Goal: Information Seeking & Learning: Find specific fact

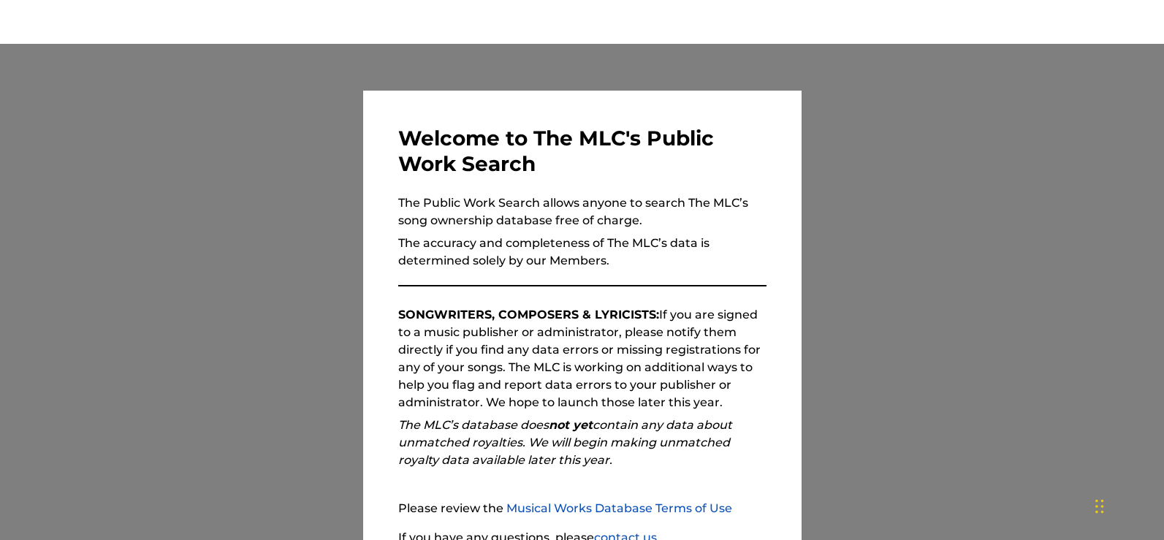
scroll to position [129, 0]
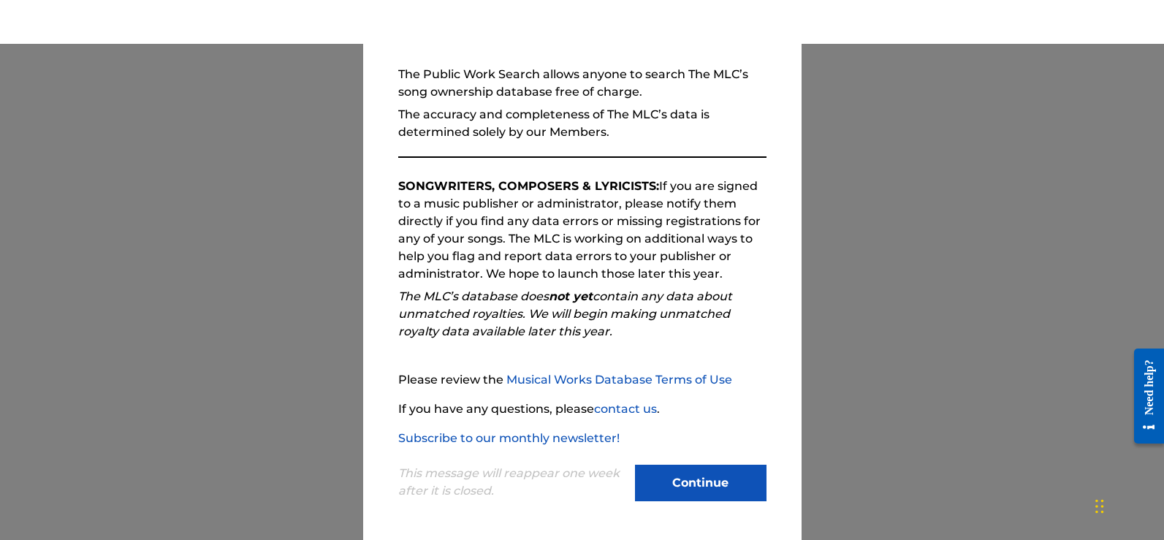
click at [694, 479] on button "Continue" at bounding box center [701, 483] width 132 height 37
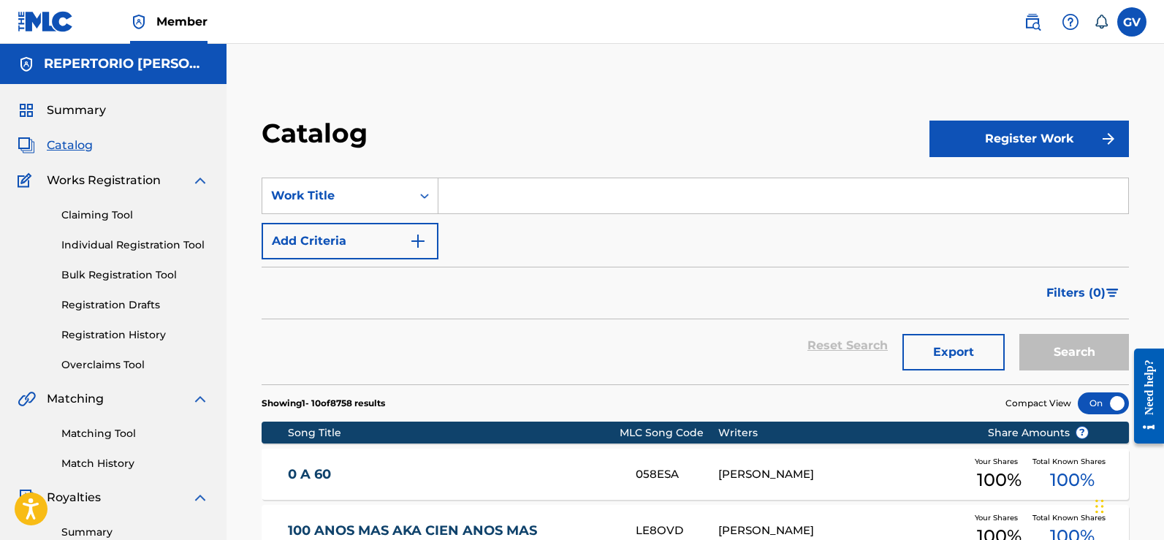
click at [464, 200] on input "Search Form" at bounding box center [784, 195] width 690 height 35
paste input "ESTA NOCHE"
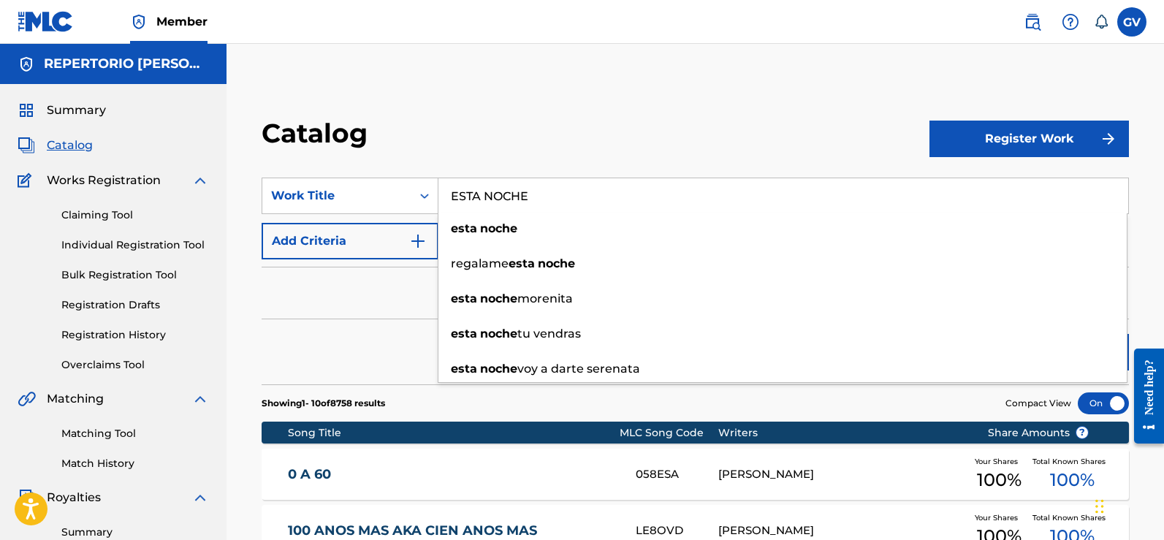
type input "ESTA NOCHE"
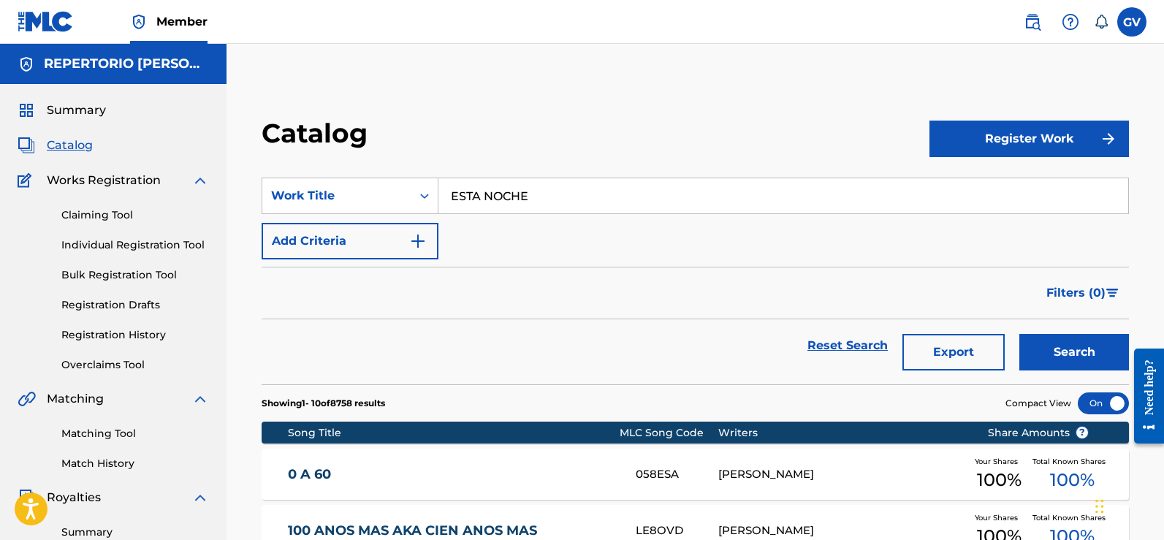
click at [1006, 138] on button "Register Work" at bounding box center [1030, 139] width 200 height 37
click at [974, 184] on link "Individual" at bounding box center [1030, 186] width 200 height 35
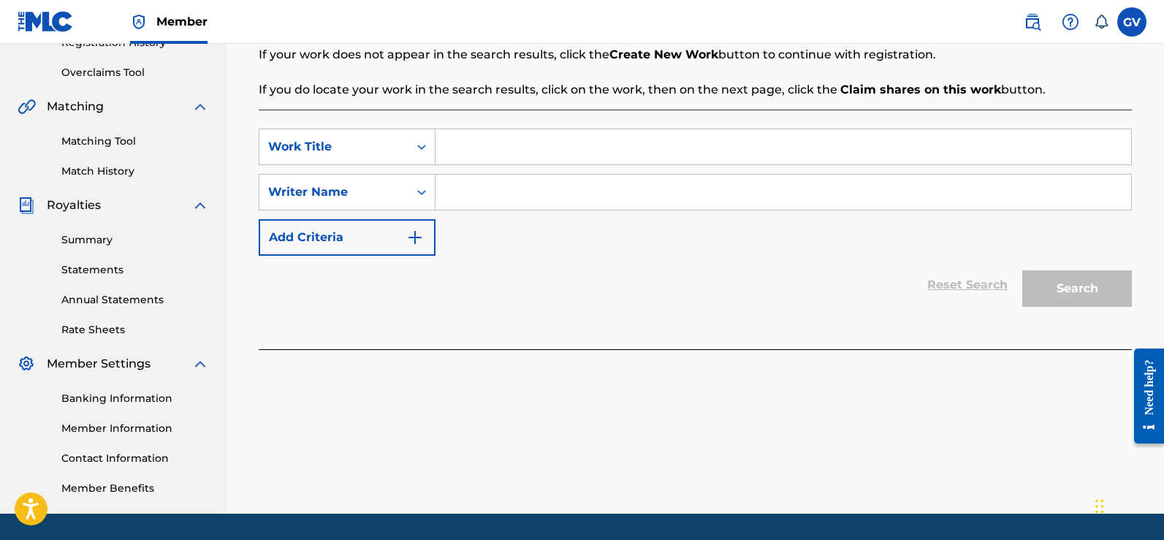
scroll to position [336, 0]
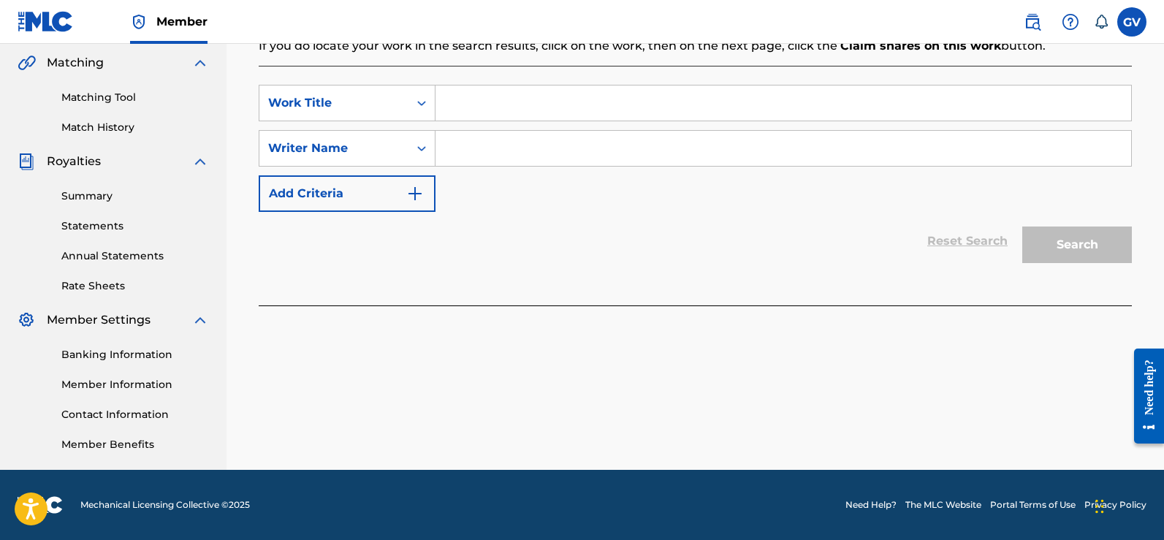
click at [468, 110] on input "Search Form" at bounding box center [784, 103] width 696 height 35
paste input "ESTA NOCHE"
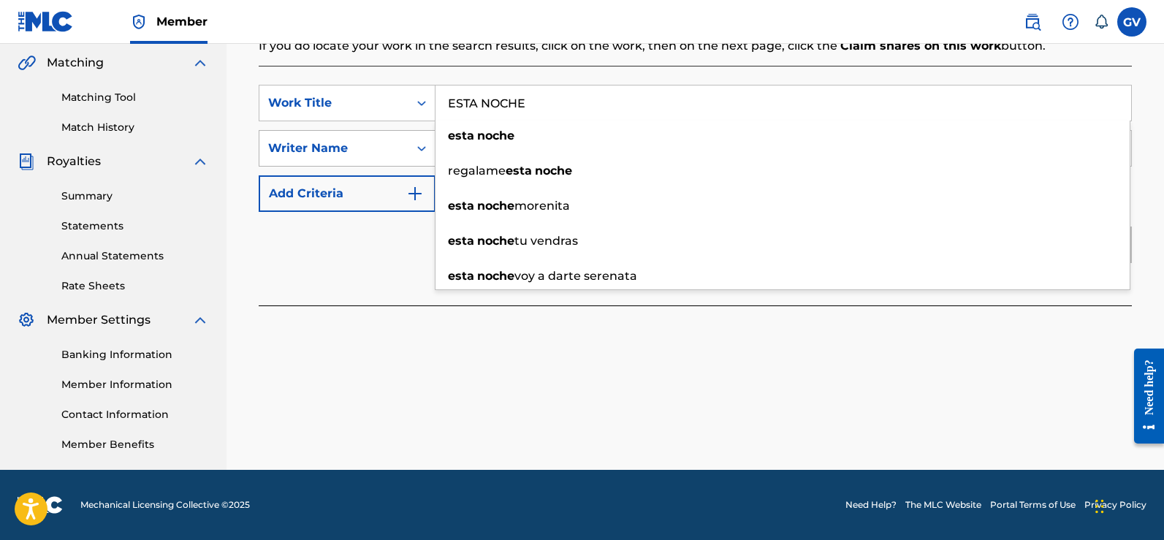
type input "ESTA NOCHE"
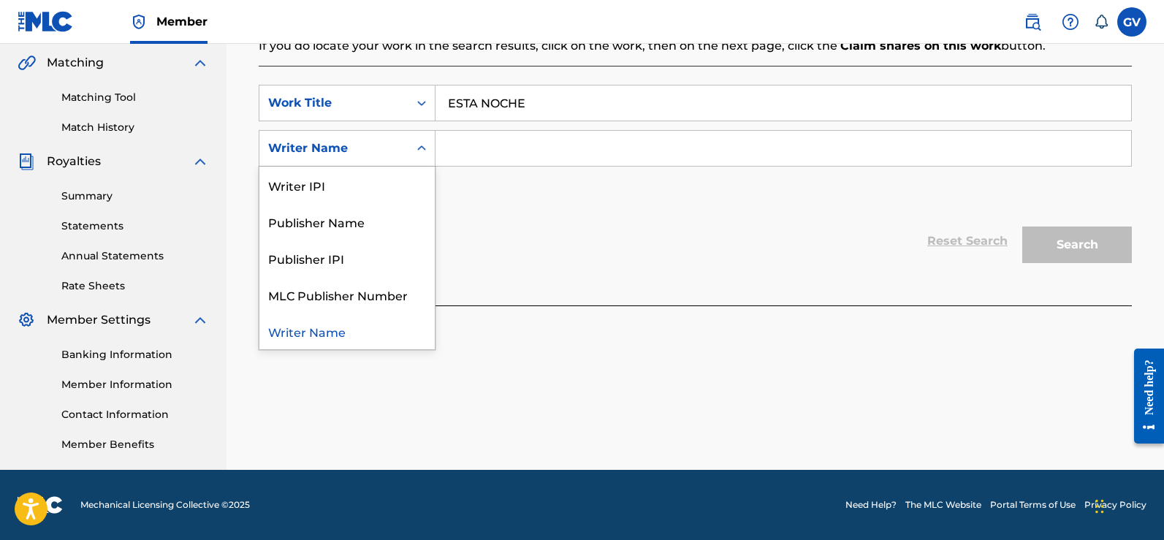
click at [422, 148] on icon "Search Form" at bounding box center [421, 148] width 15 height 15
click at [293, 186] on div "Writer IPI" at bounding box center [346, 185] width 175 height 37
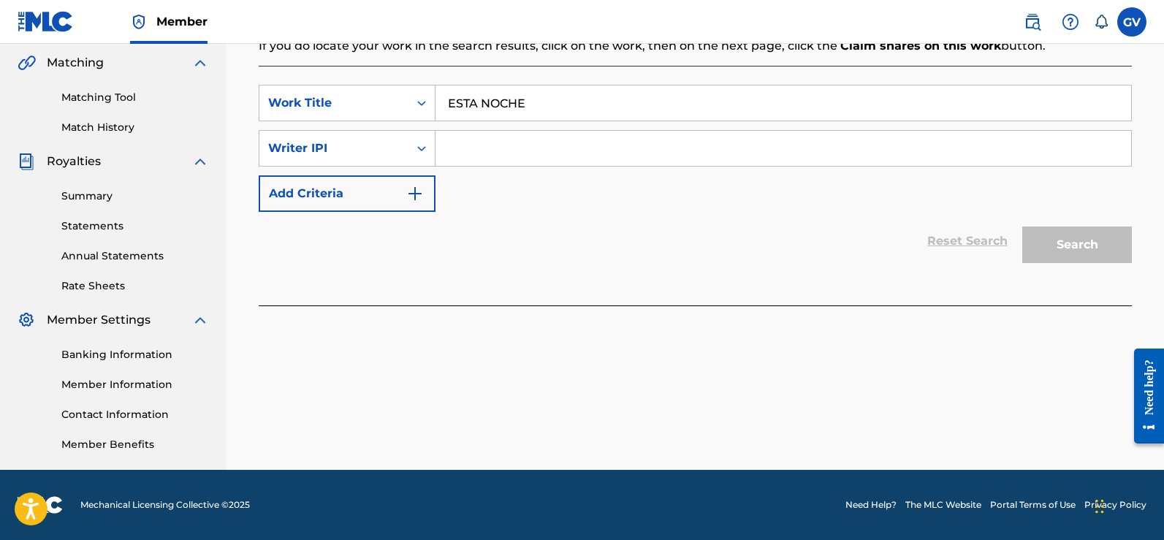
click at [495, 153] on input "Search Form" at bounding box center [784, 148] width 696 height 35
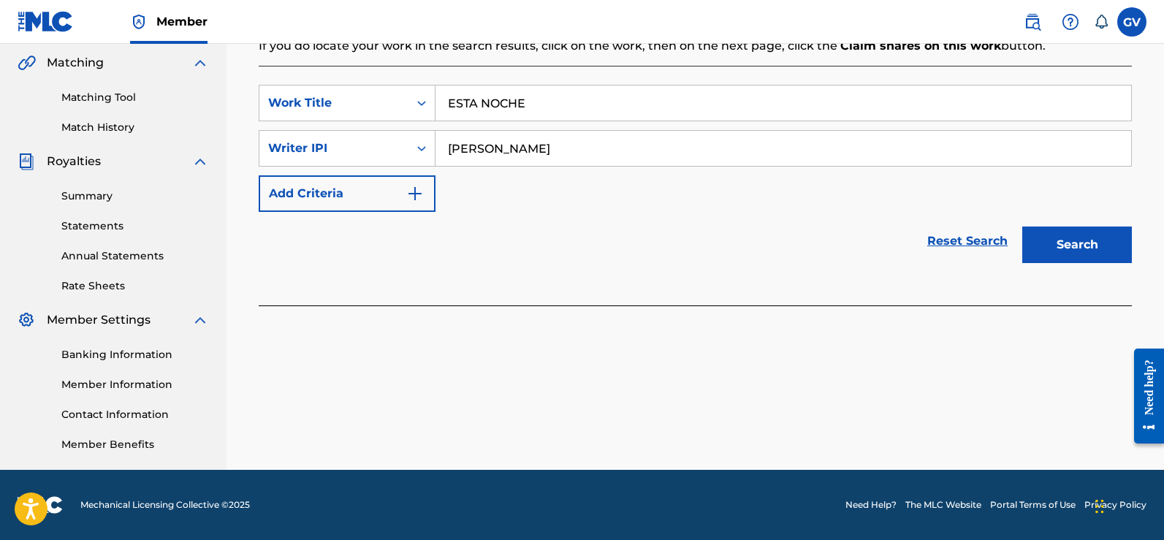
type input "[PERSON_NAME]"
click at [1023, 227] on button "Search" at bounding box center [1078, 245] width 110 height 37
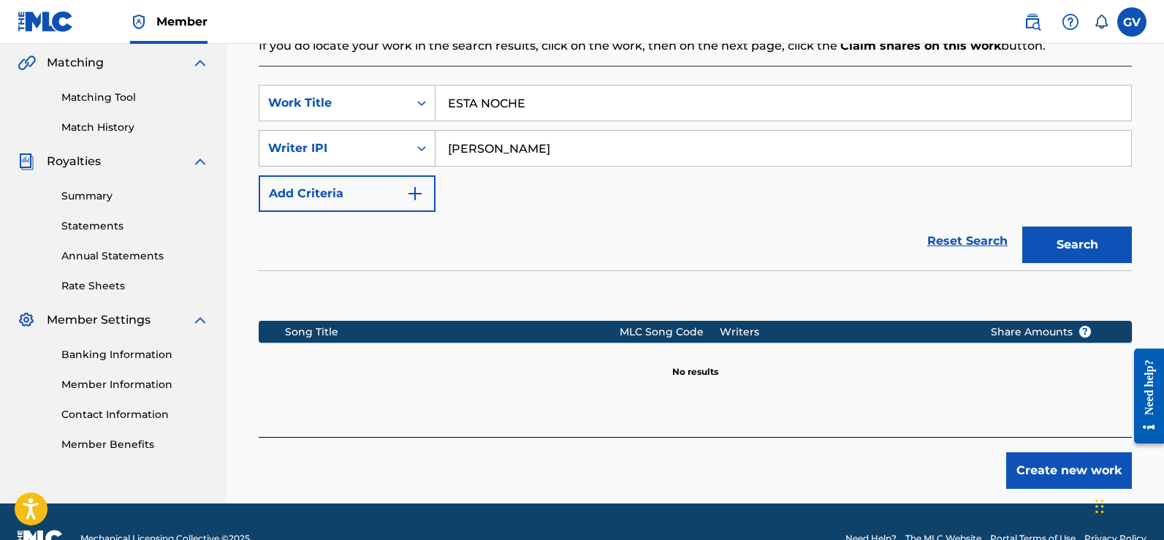
drag, startPoint x: 555, startPoint y: 149, endPoint x: 428, endPoint y: 138, distance: 127.7
click at [428, 138] on div "SearchWithCriteriadb379ed8-bb60-47c6-a106-73a0a8350419 Writer IPI [PERSON_NAME]" at bounding box center [695, 148] width 873 height 37
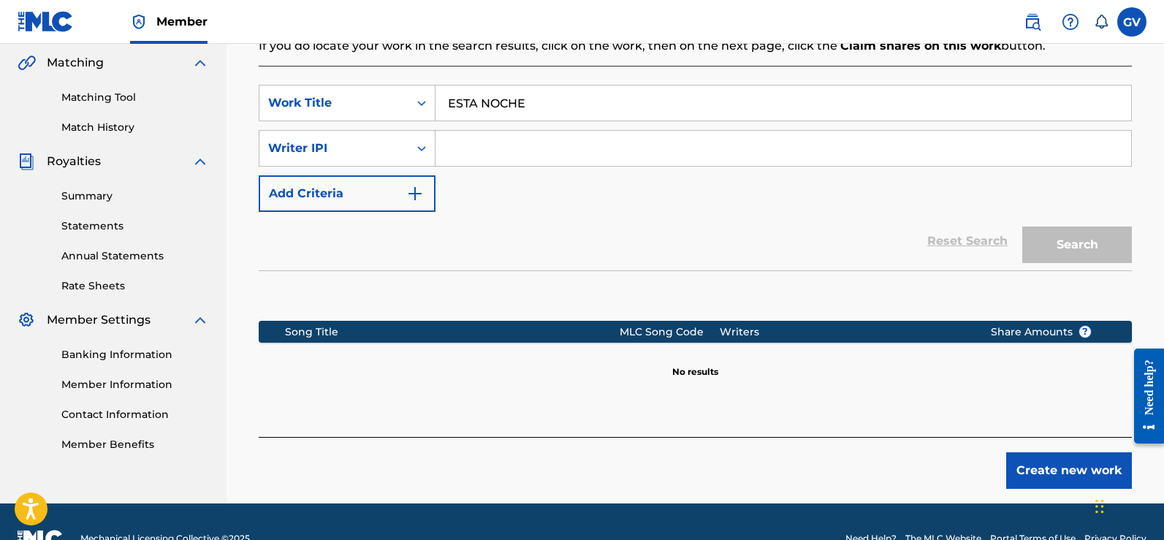
click at [543, 102] on input "ESTA NOCHE" at bounding box center [784, 103] width 696 height 35
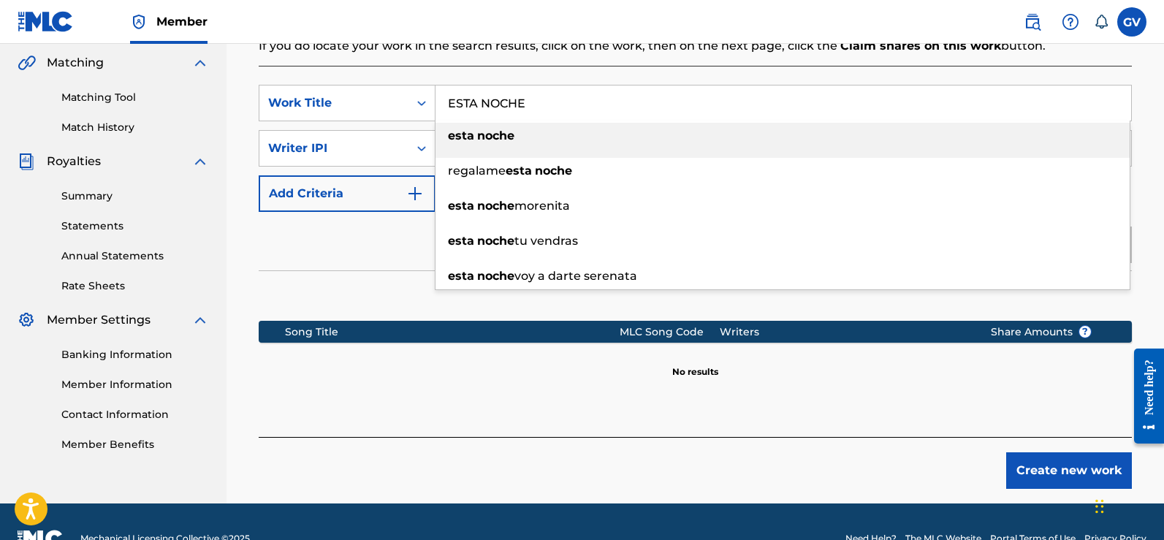
type input "esta noche"
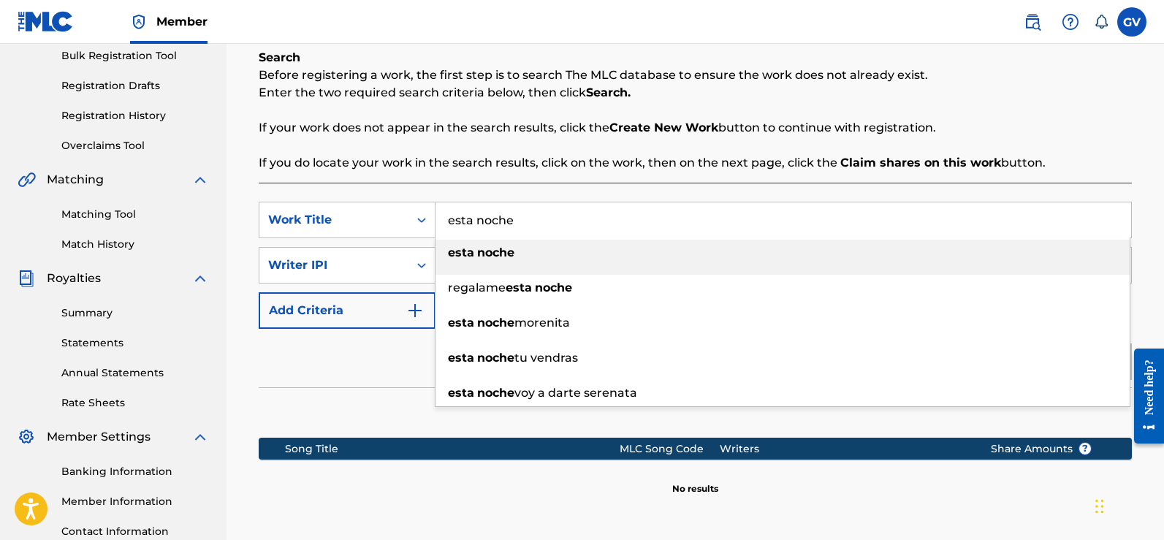
scroll to position [365, 0]
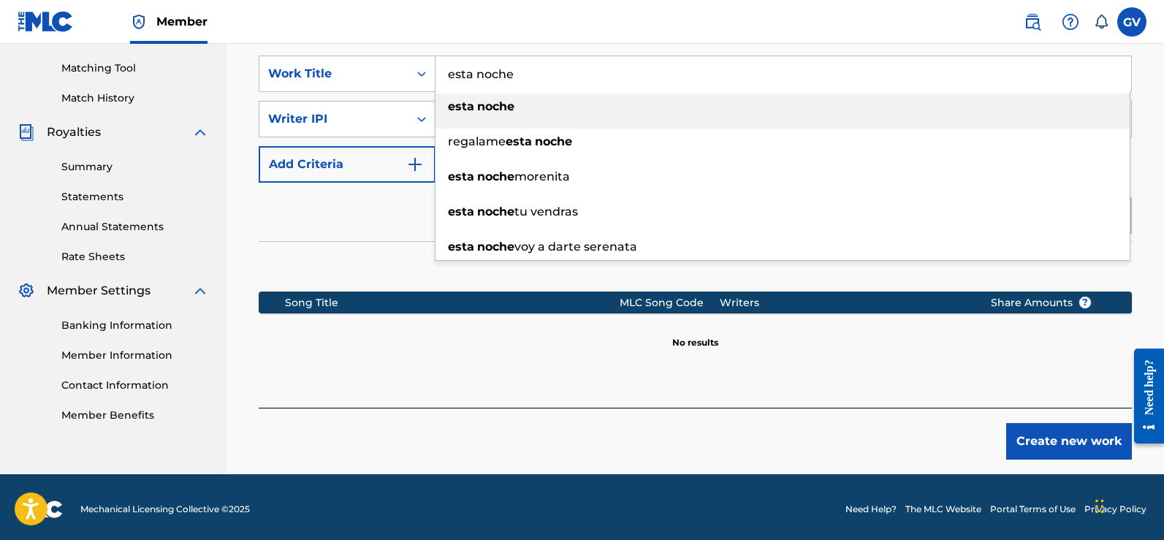
click at [394, 116] on div "Writer IPI" at bounding box center [334, 119] width 132 height 18
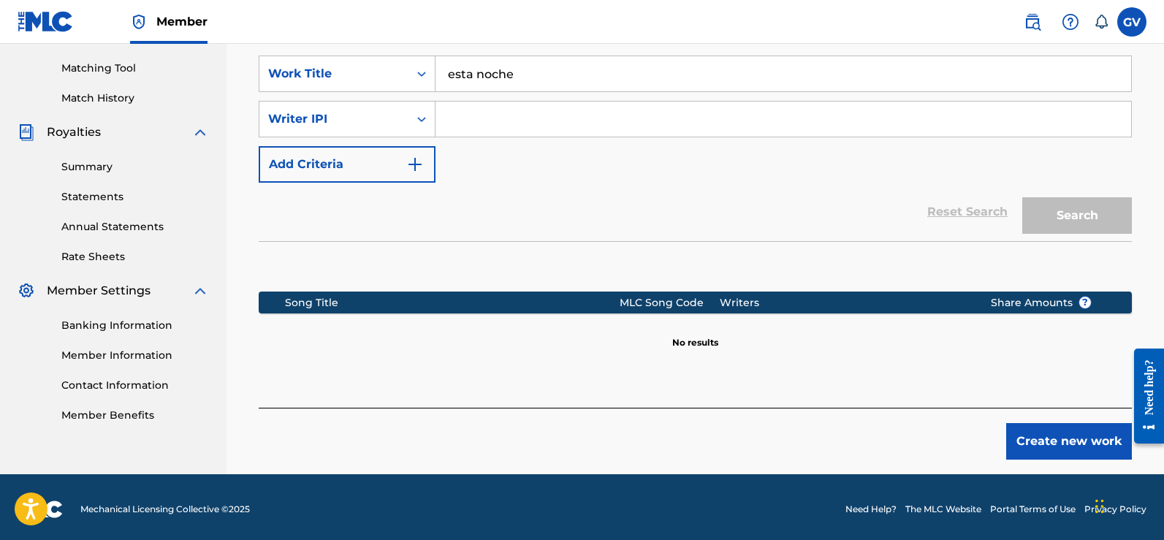
click at [425, 118] on icon "Search Form" at bounding box center [421, 119] width 15 height 15
click at [457, 118] on input "Search Form" at bounding box center [784, 119] width 696 height 35
type input "[PERSON_NAME]"
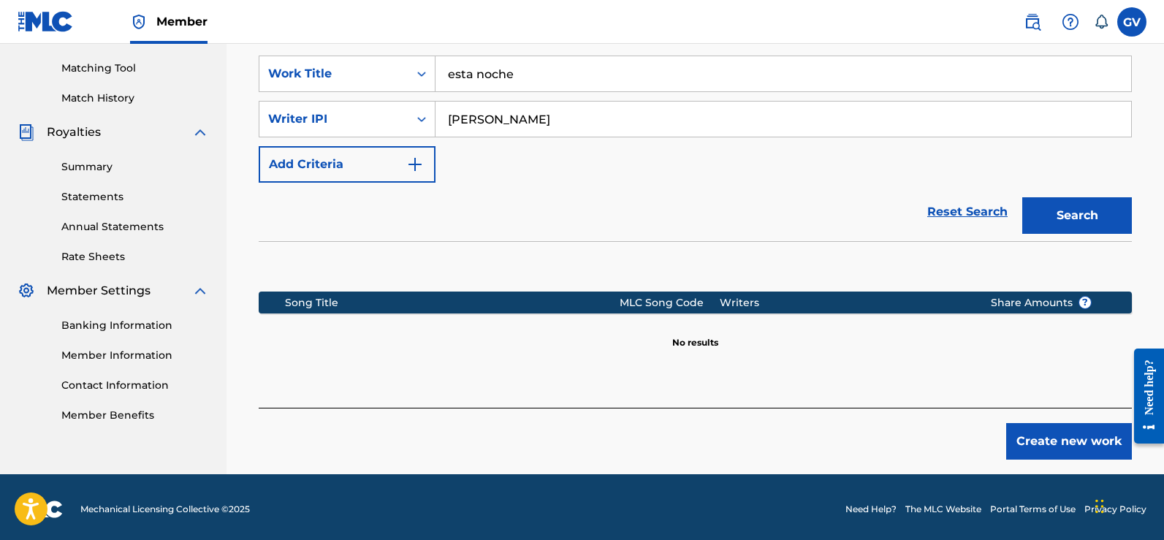
click at [1066, 211] on button "Search" at bounding box center [1078, 215] width 110 height 37
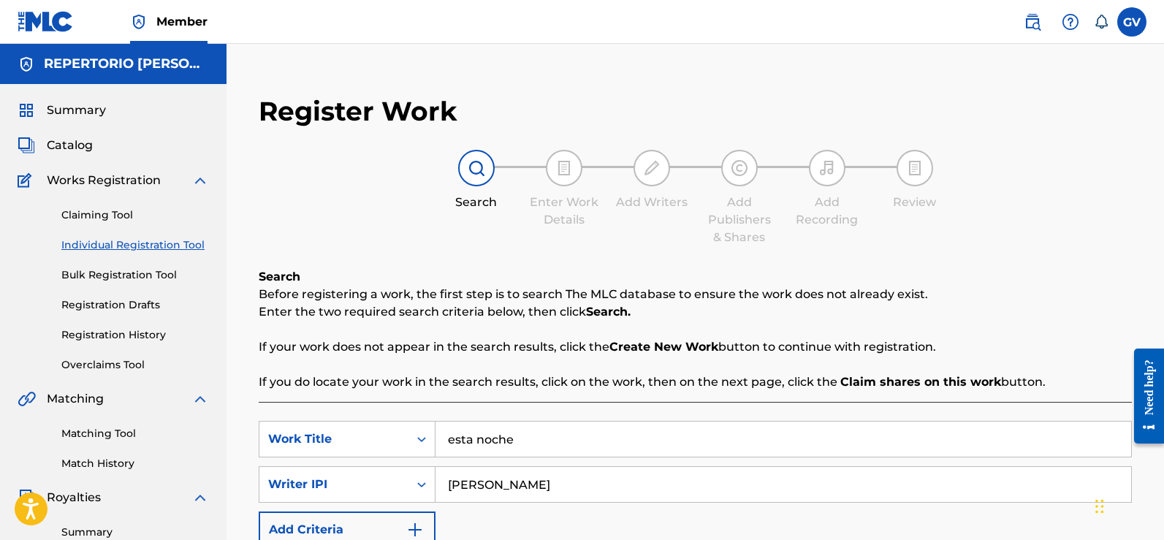
click at [76, 144] on span "Catalog" at bounding box center [70, 146] width 46 height 18
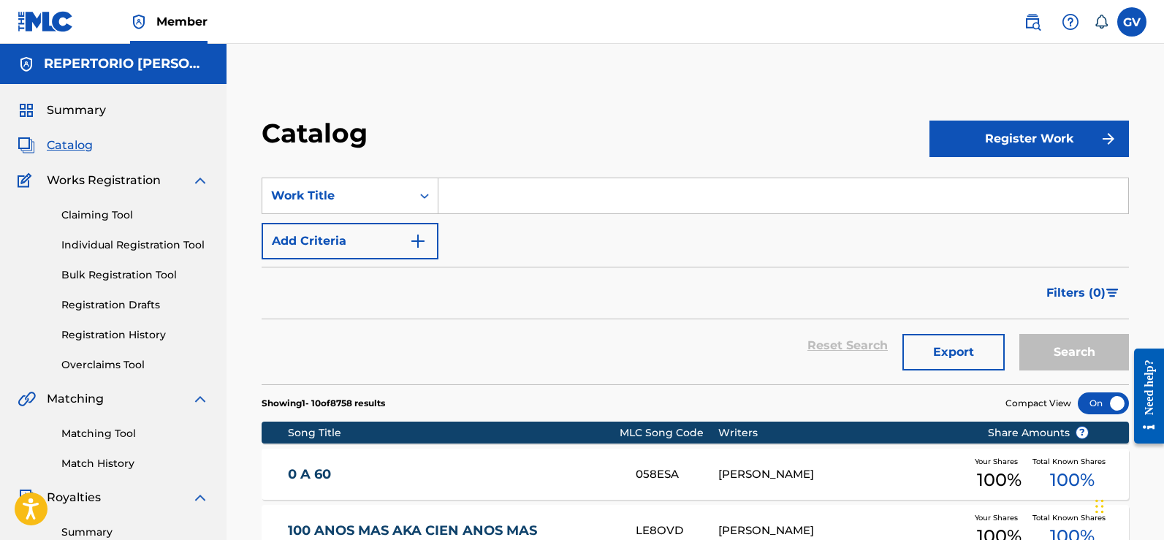
click at [1028, 132] on button "Register Work" at bounding box center [1030, 139] width 200 height 37
click at [976, 183] on link "Individual" at bounding box center [1030, 186] width 200 height 35
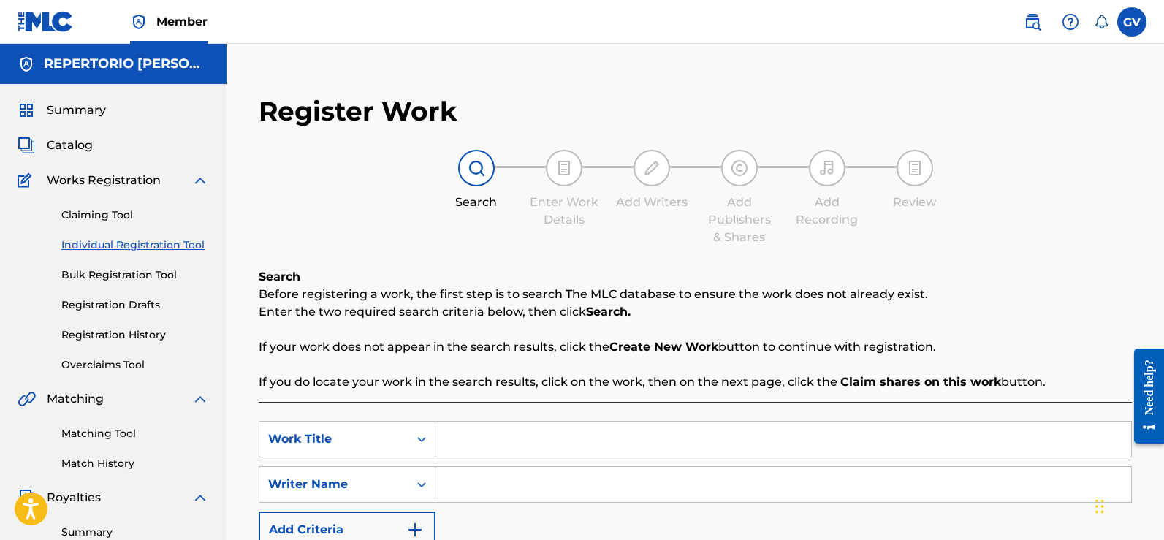
scroll to position [292, 0]
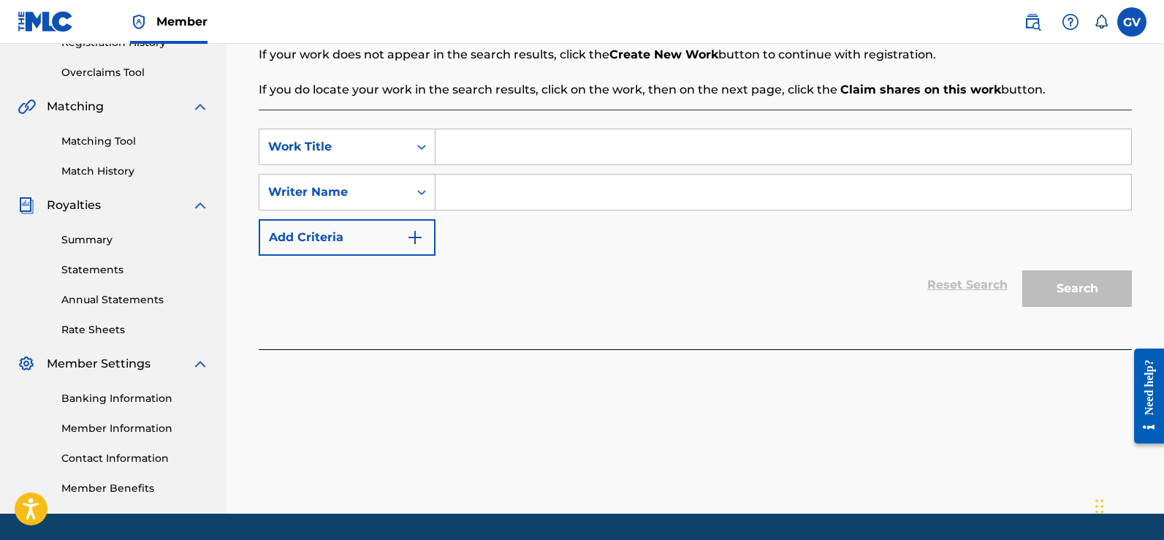
click at [475, 147] on input "Search Form" at bounding box center [784, 146] width 696 height 35
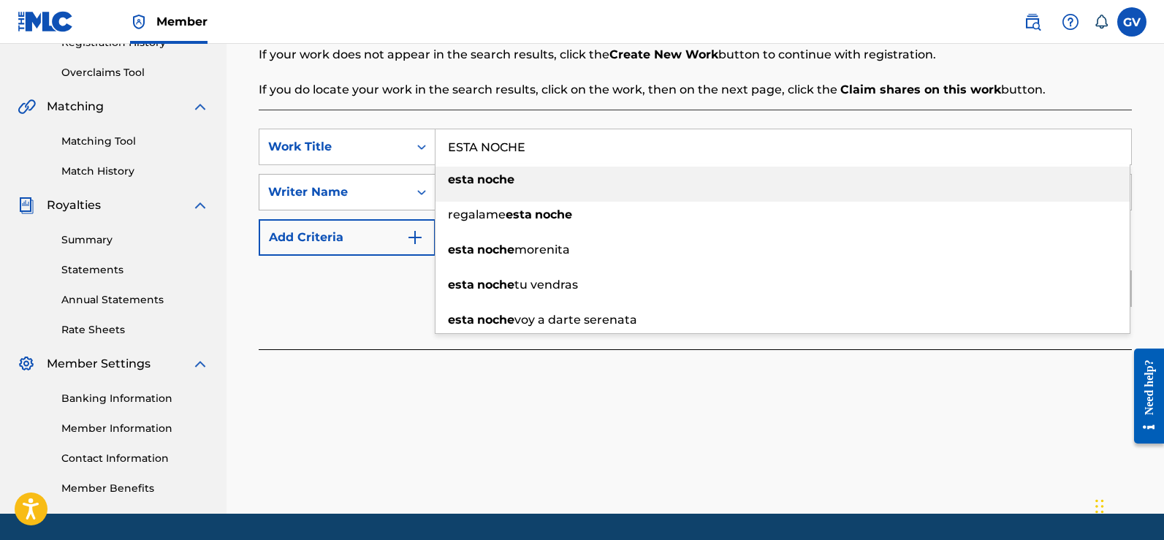
type input "ESTA NOCHE"
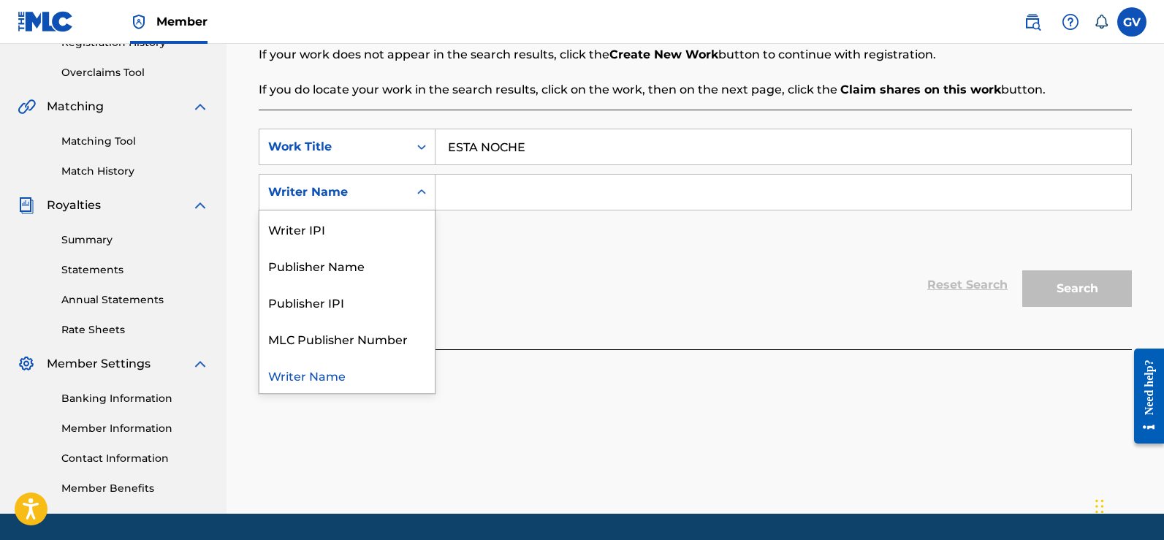
click at [380, 189] on div "Writer Name" at bounding box center [334, 192] width 132 height 18
click at [474, 184] on input "Search Form" at bounding box center [784, 192] width 696 height 35
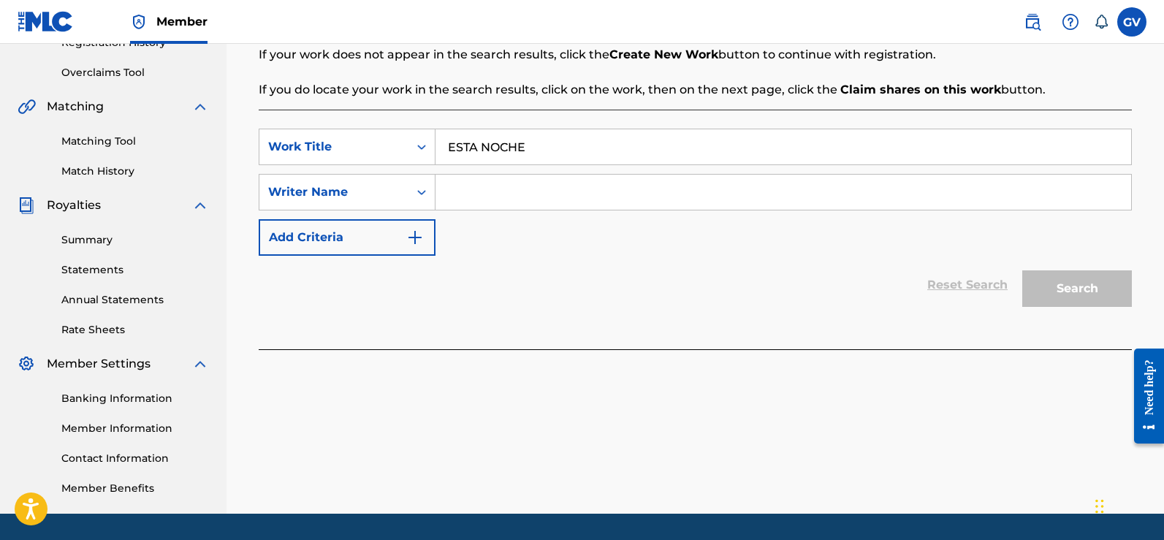
type input "[PERSON_NAME]"
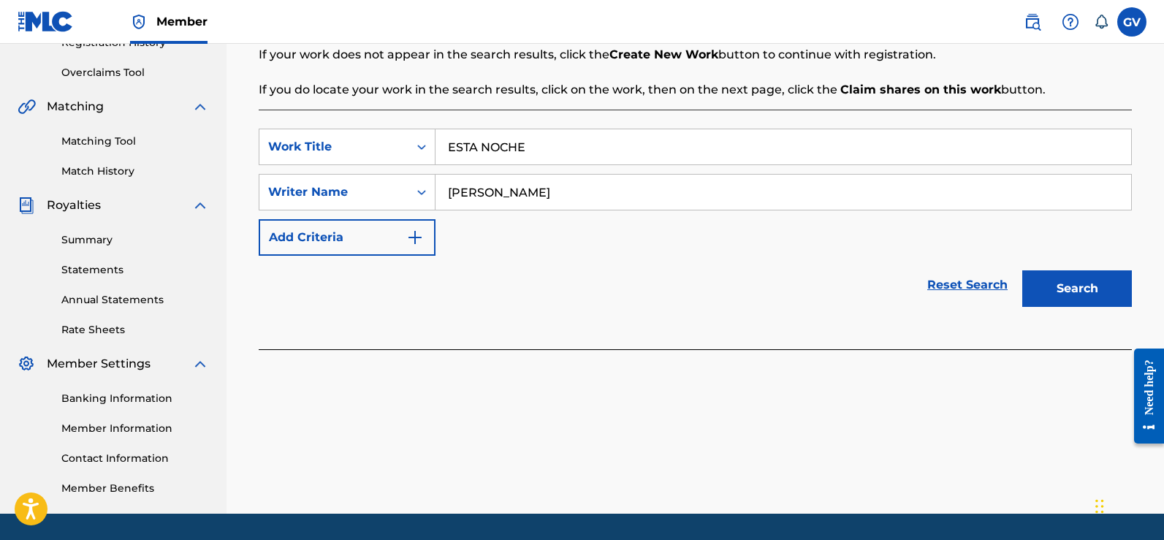
click at [1065, 282] on button "Search" at bounding box center [1078, 288] width 110 height 37
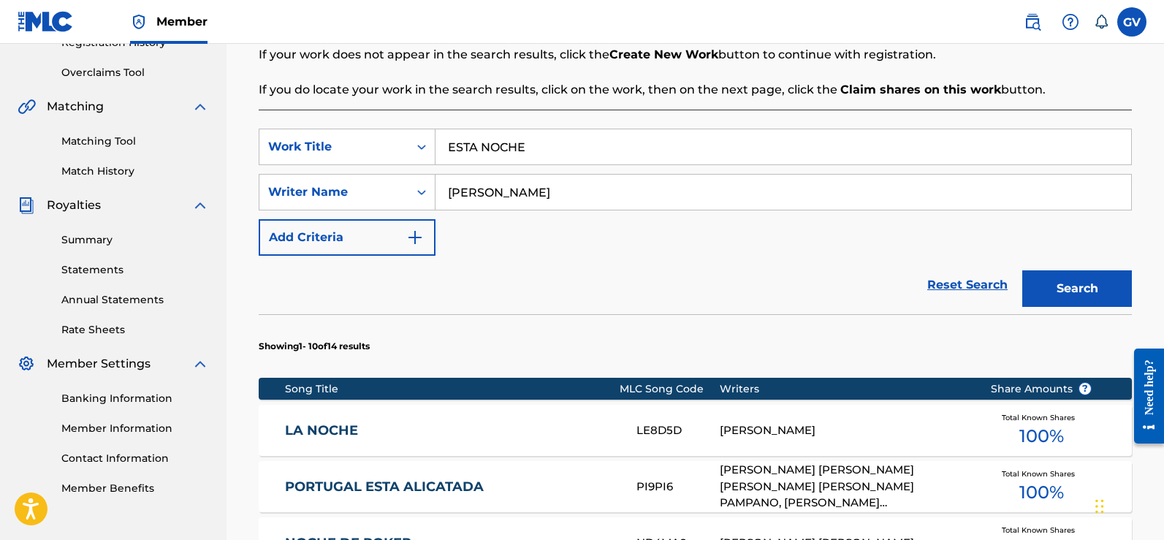
click at [542, 145] on input "ESTA NOCHE" at bounding box center [784, 146] width 696 height 35
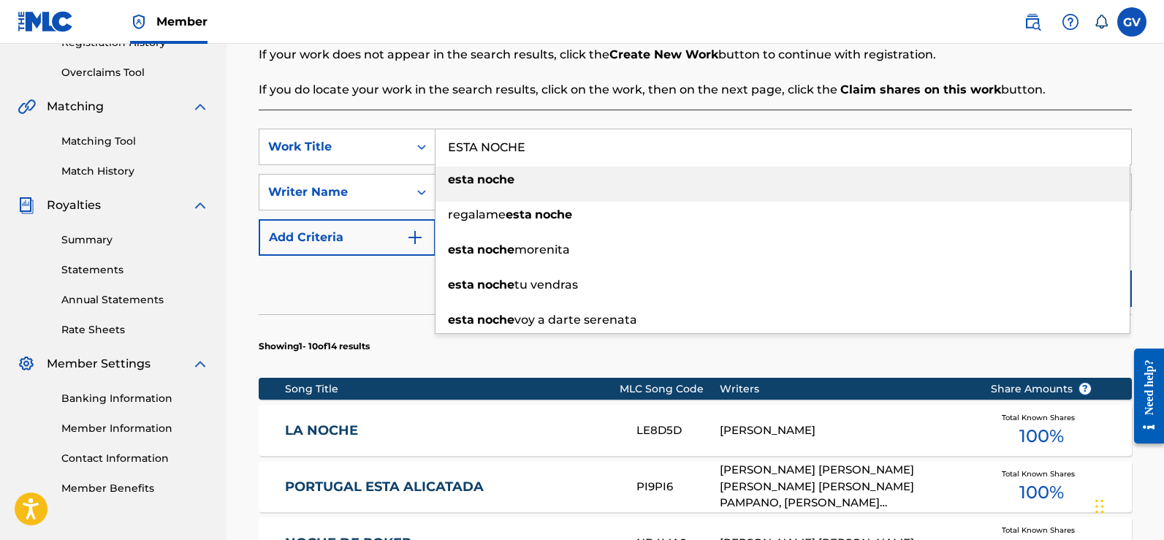
type input "esta noche"
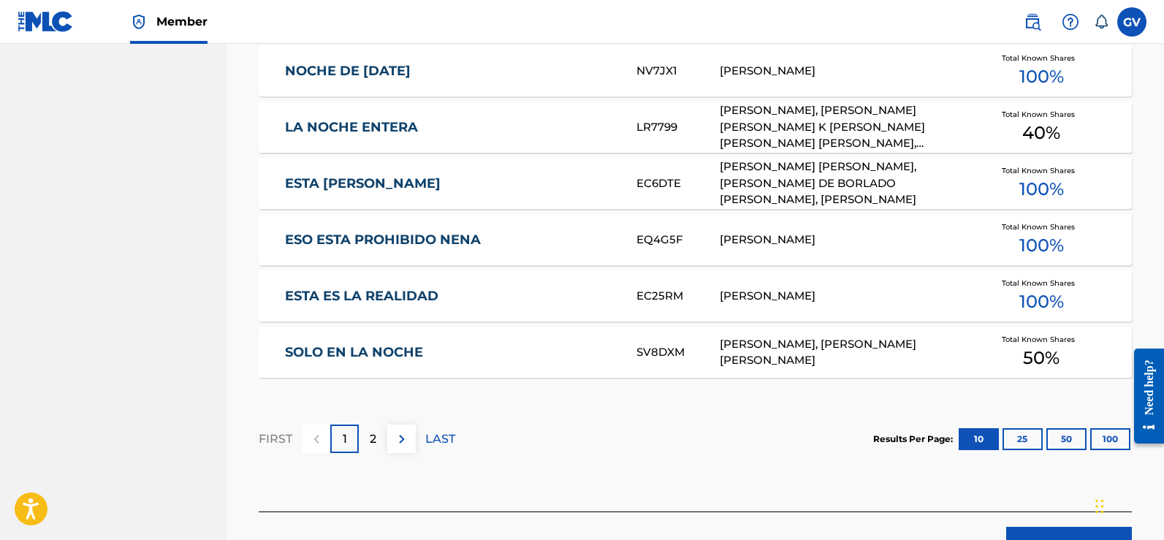
scroll to position [985, 0]
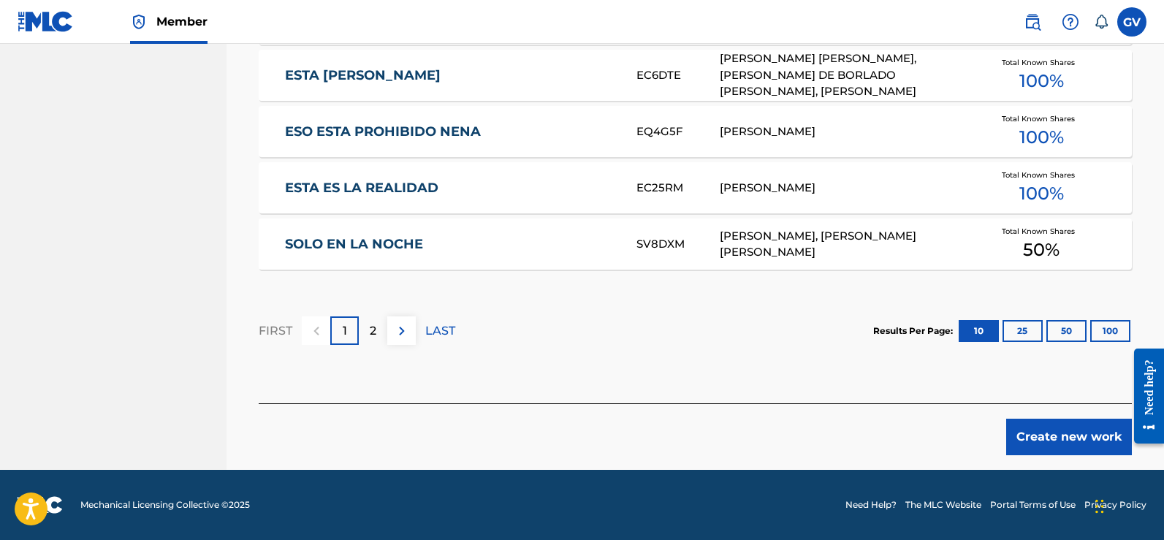
click at [374, 329] on p "2" at bounding box center [373, 331] width 7 height 18
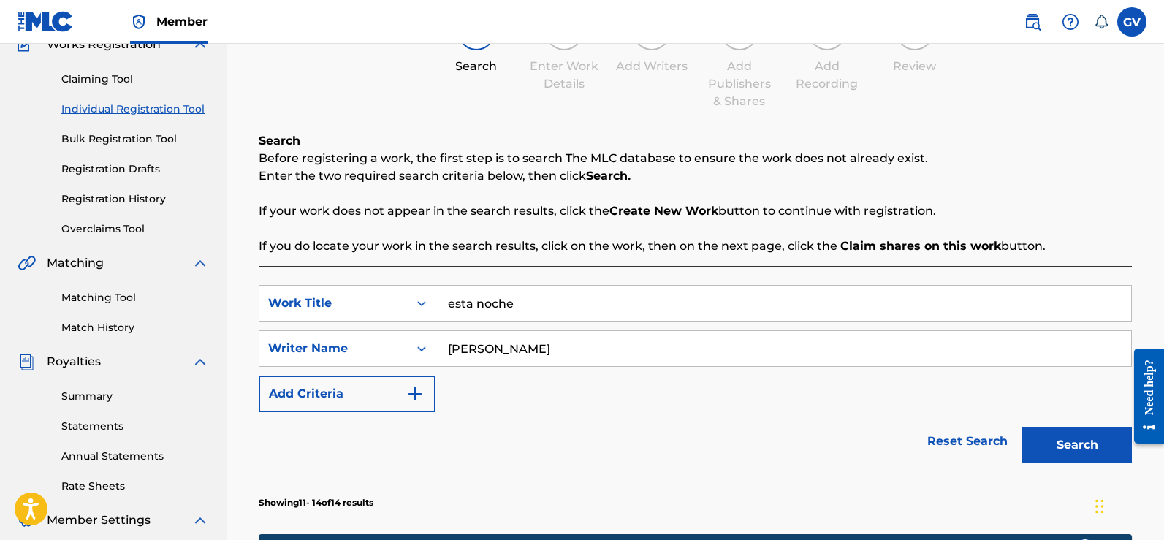
scroll to position [648, 0]
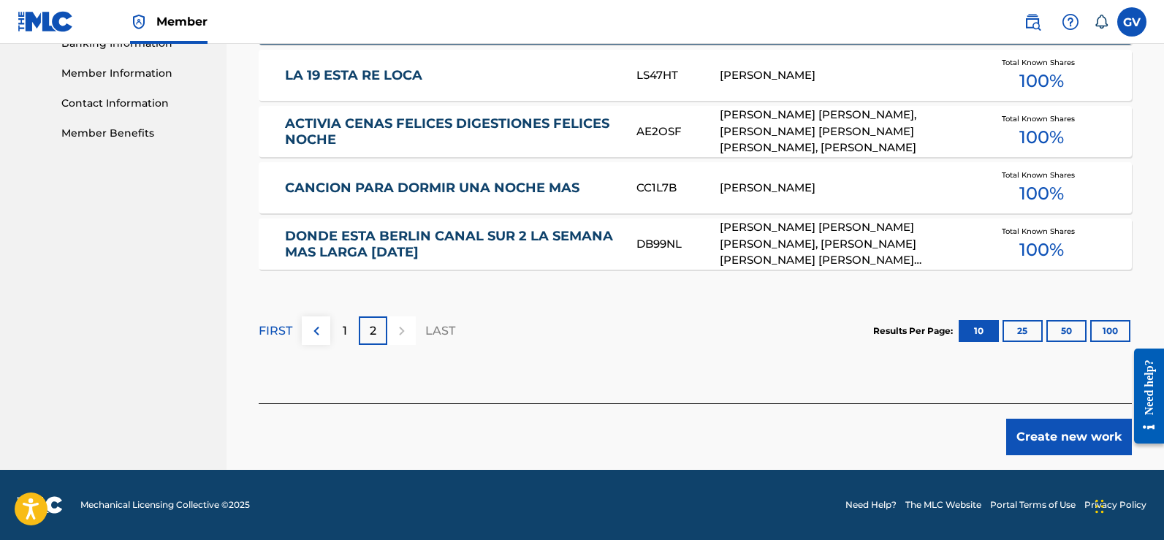
click at [347, 331] on div "1" at bounding box center [344, 330] width 29 height 29
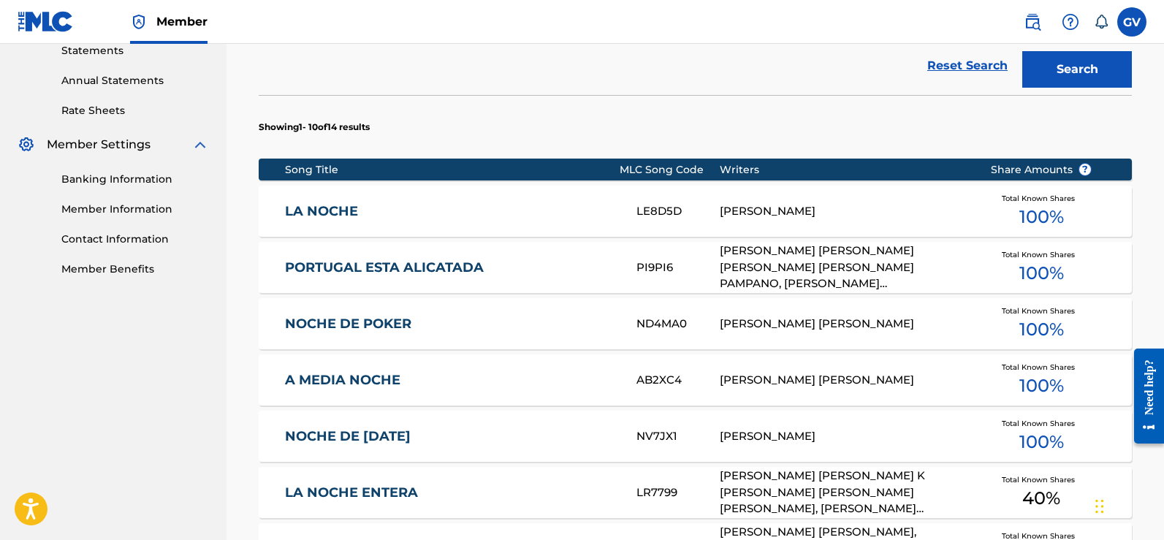
scroll to position [585, 0]
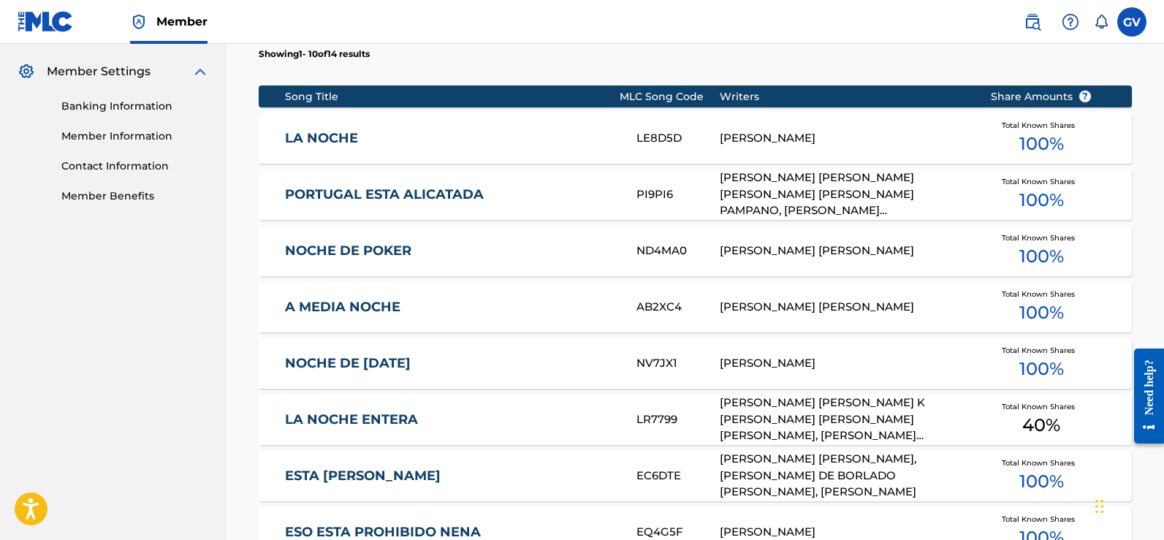
click at [329, 137] on link "LA NOCHE" at bounding box center [451, 138] width 332 height 17
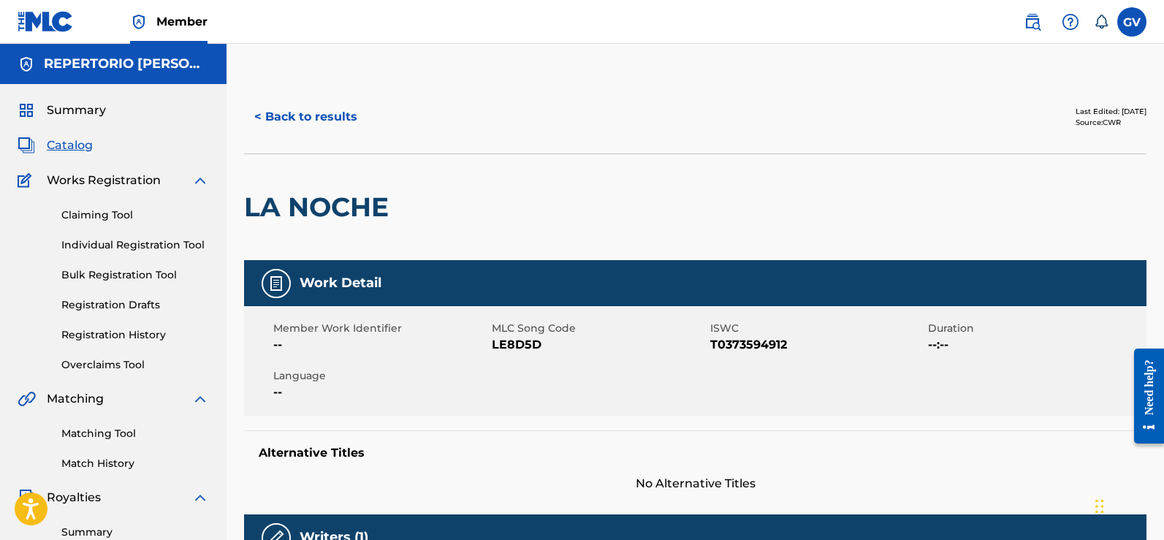
click at [68, 143] on span "Catalog" at bounding box center [70, 146] width 46 height 18
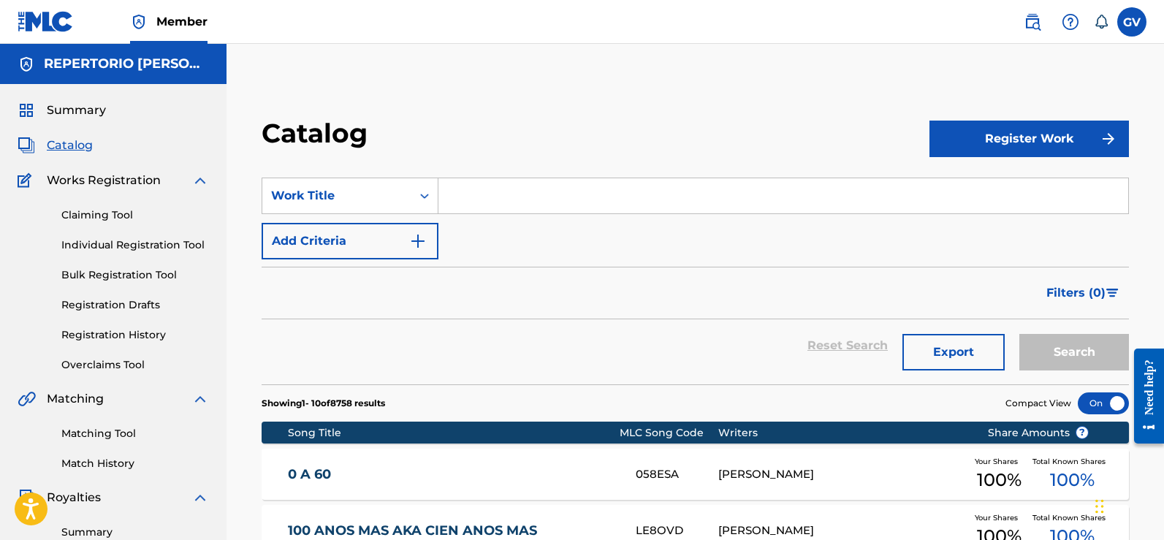
click at [477, 197] on input "Search Form" at bounding box center [784, 195] width 690 height 35
click at [488, 197] on input "Search Form" at bounding box center [784, 195] width 690 height 35
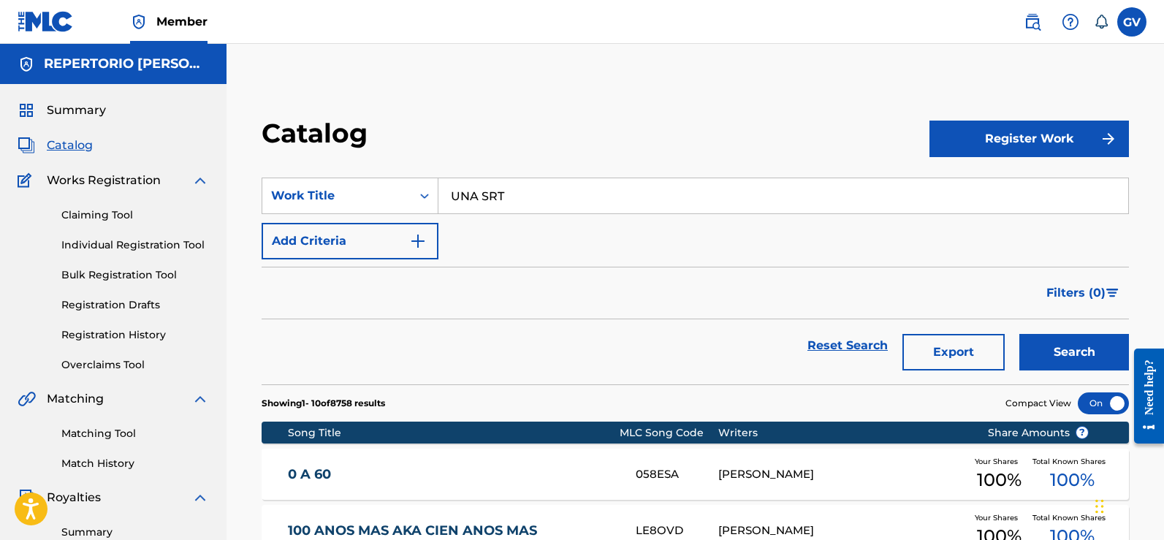
click at [1020, 334] on button "Search" at bounding box center [1075, 352] width 110 height 37
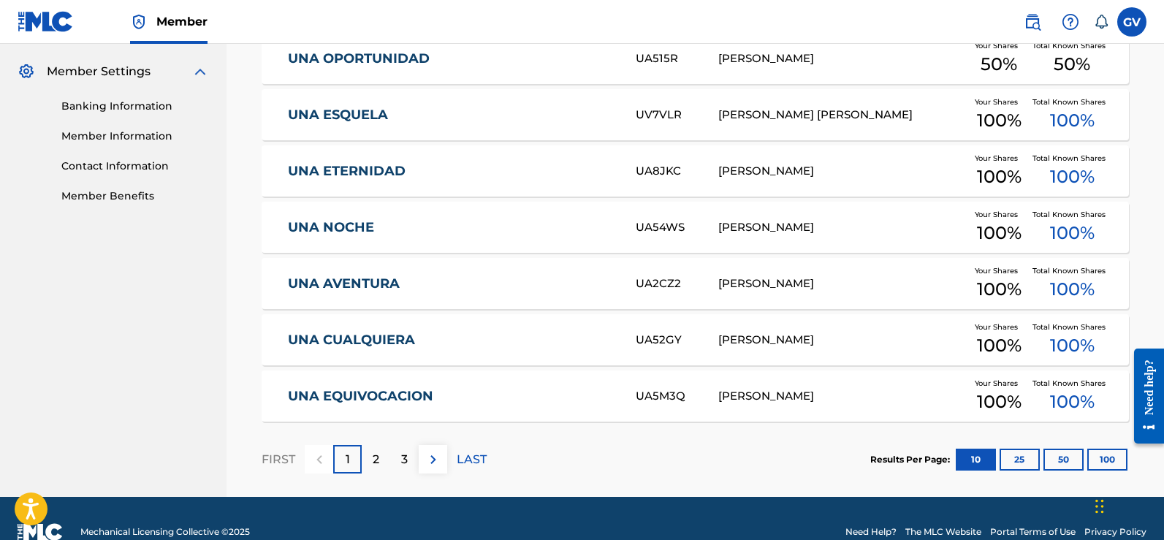
scroll to position [612, 0]
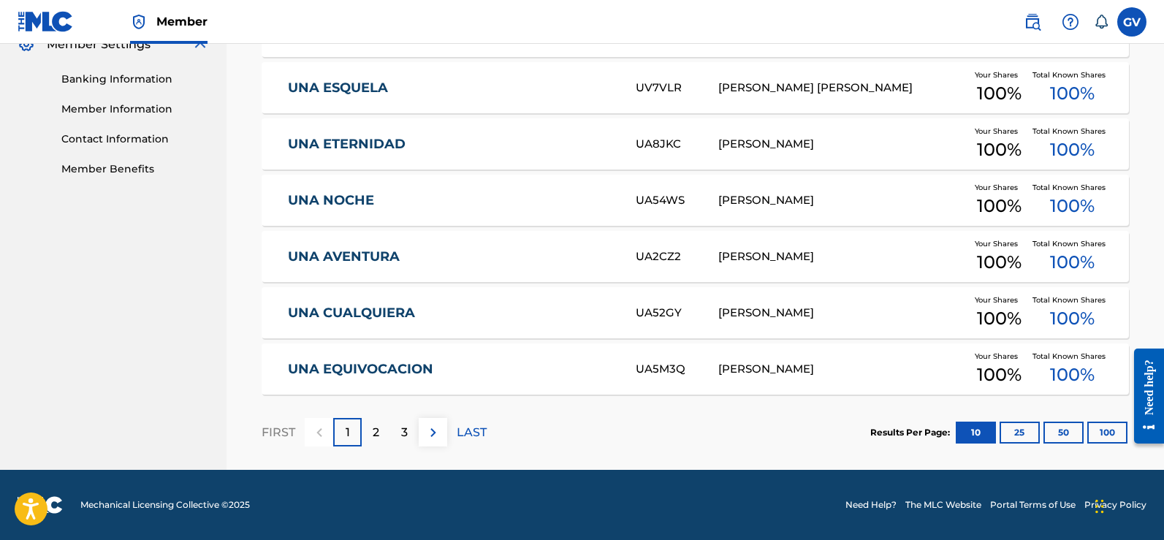
click at [378, 438] on p "2" at bounding box center [376, 433] width 7 height 18
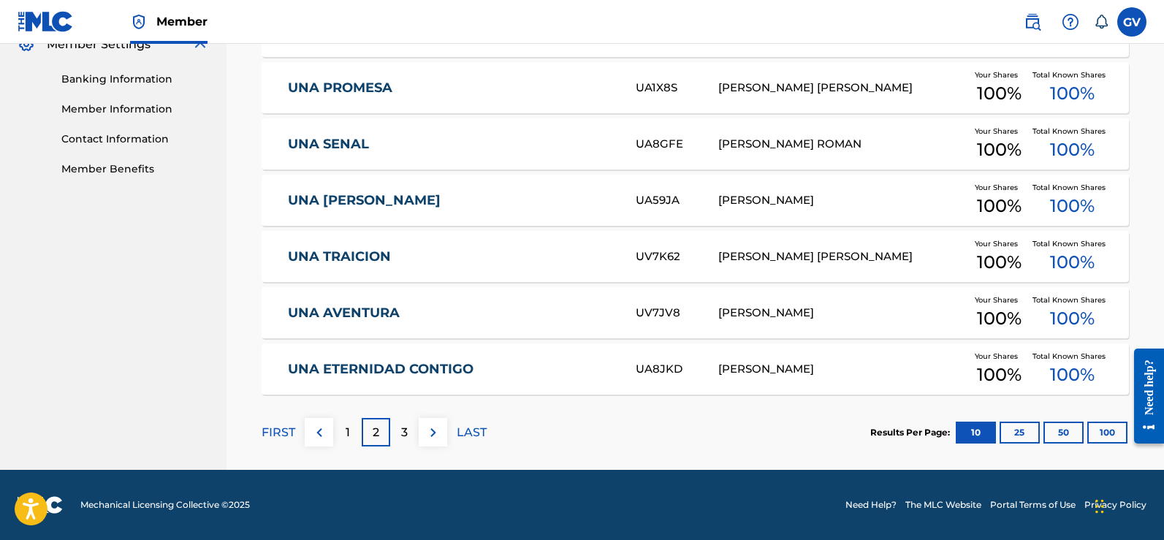
click at [349, 434] on p "1" at bounding box center [348, 433] width 4 height 18
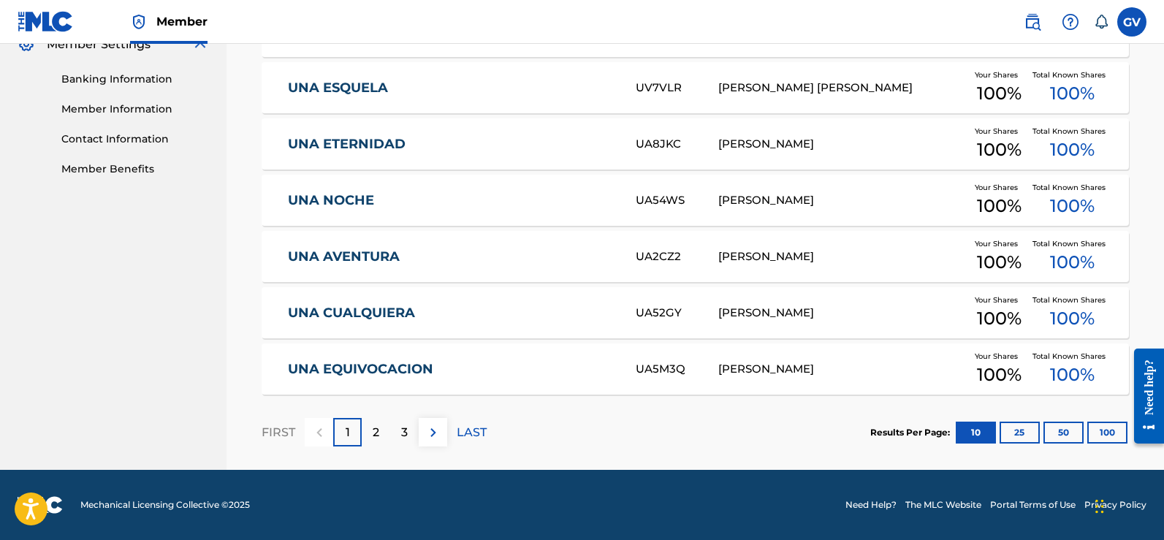
scroll to position [100, 0]
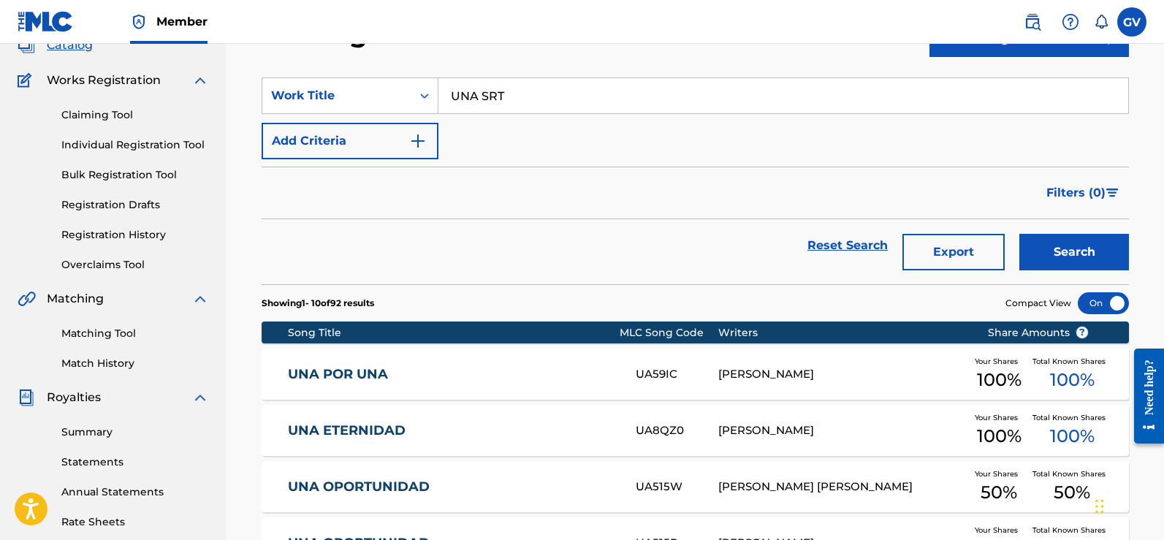
drag, startPoint x: 528, startPoint y: 100, endPoint x: 355, endPoint y: 137, distance: 177.2
click at [409, 77] on div "SearchWithCriteria32911768-382d-46a5-b6c4-783f49ec8ae0 Work Title UNA SRT" at bounding box center [696, 95] width 868 height 37
click at [1020, 234] on button "Search" at bounding box center [1075, 252] width 110 height 37
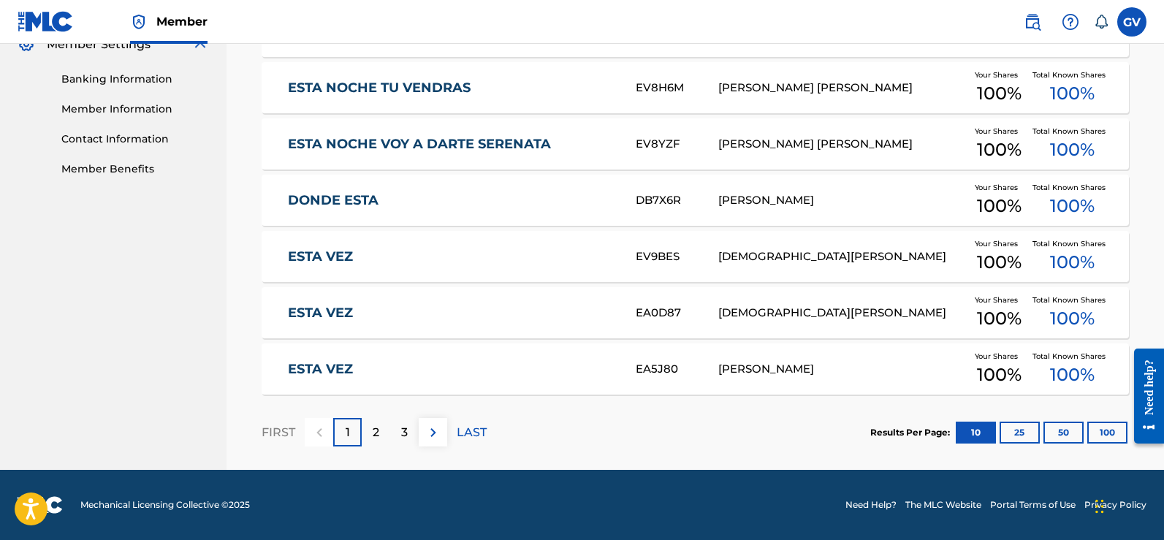
scroll to position [27, 0]
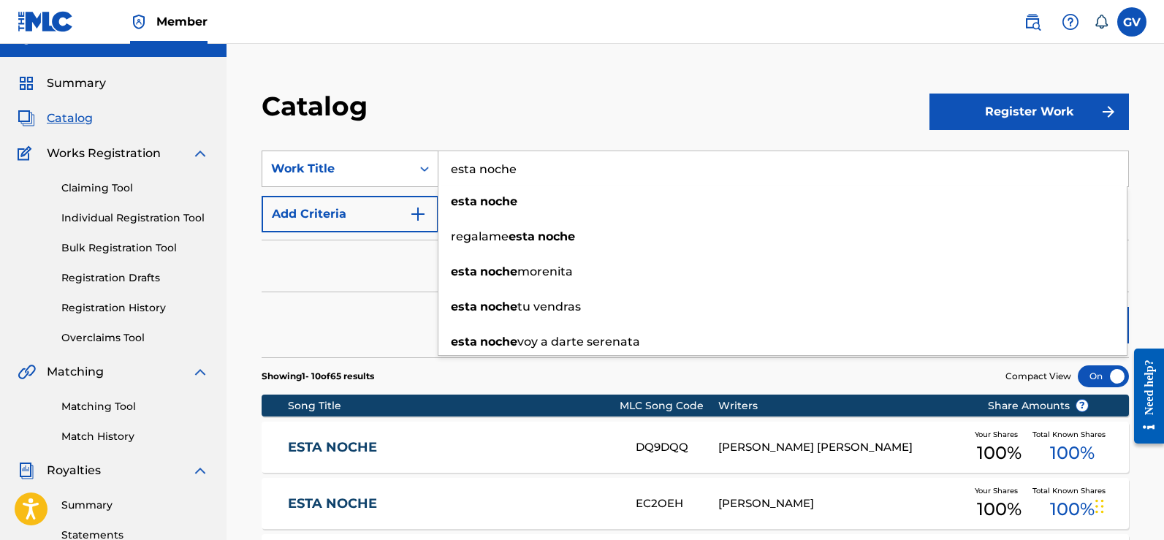
drag, startPoint x: 534, startPoint y: 173, endPoint x: 356, endPoint y: 175, distance: 178.4
click at [381, 169] on div "SearchWithCriteria32911768-382d-46a5-b6c4-783f49ec8ae0 Work Title esta noche es…" at bounding box center [696, 169] width 868 height 37
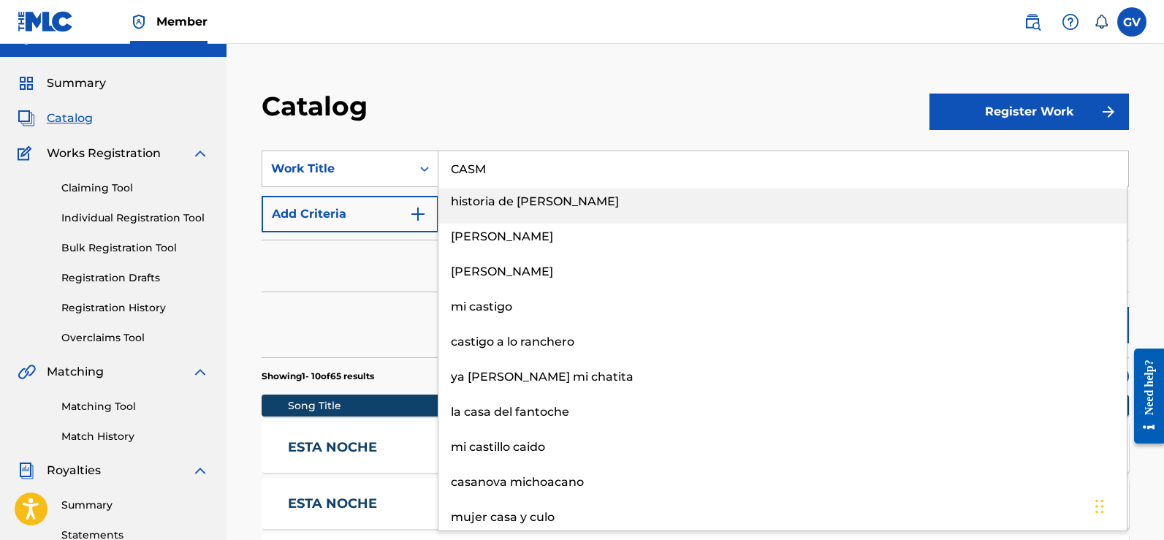
click at [1020, 307] on button "Search" at bounding box center [1075, 325] width 110 height 37
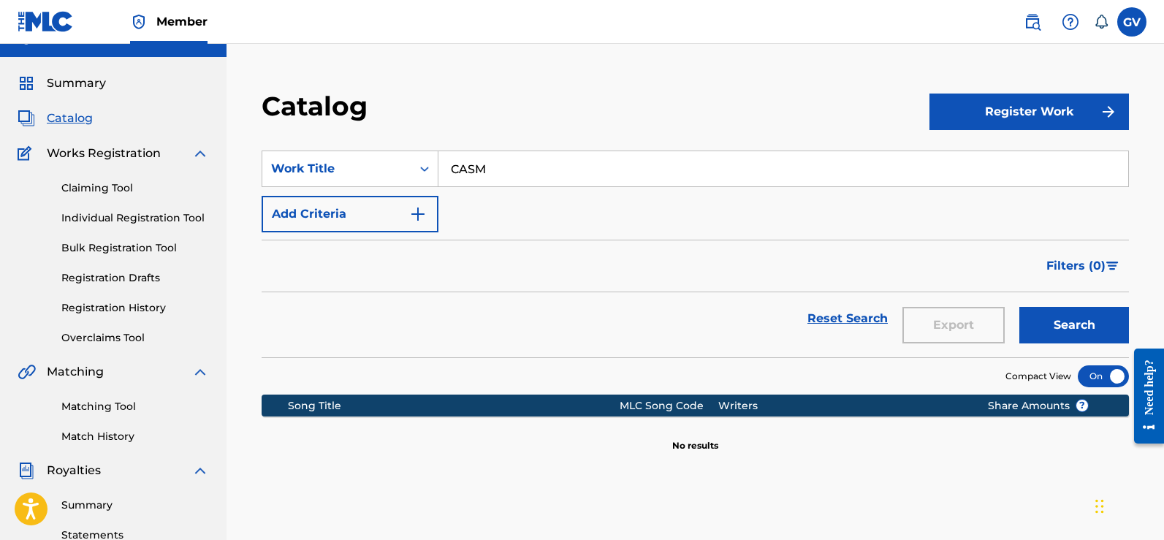
click at [1020, 307] on button "Search" at bounding box center [1075, 325] width 110 height 37
drag, startPoint x: 507, startPoint y: 169, endPoint x: 357, endPoint y: 215, distance: 157.5
click at [425, 161] on div "SearchWithCriteria32911768-382d-46a5-b6c4-783f49ec8ae0 Work Title CASM" at bounding box center [696, 169] width 868 height 37
type input "CHINGUEN A SU MADRE"
click at [1020, 307] on button "Search" at bounding box center [1075, 325] width 110 height 37
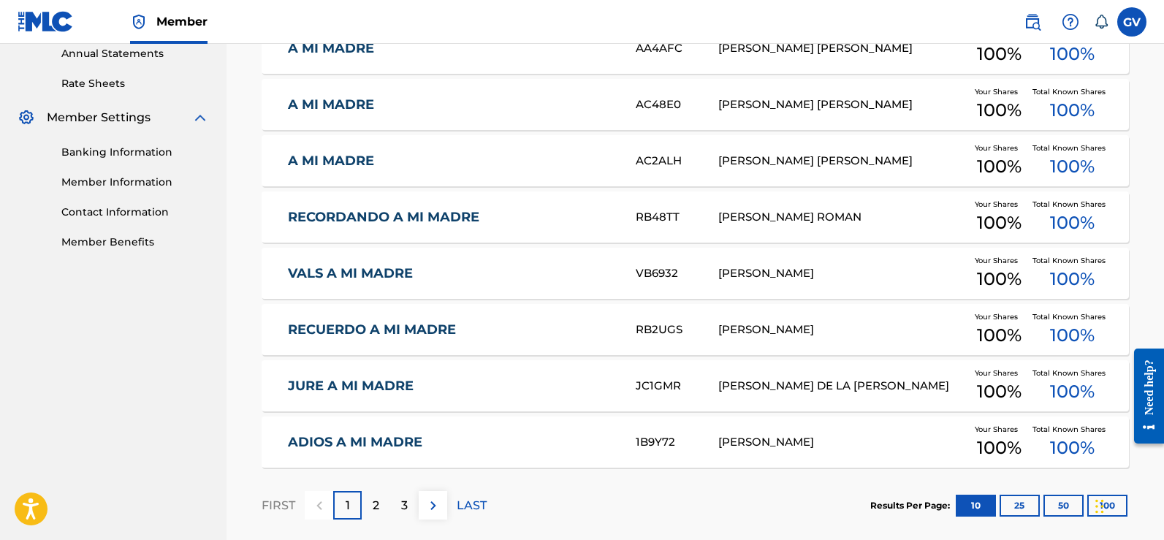
scroll to position [612, 0]
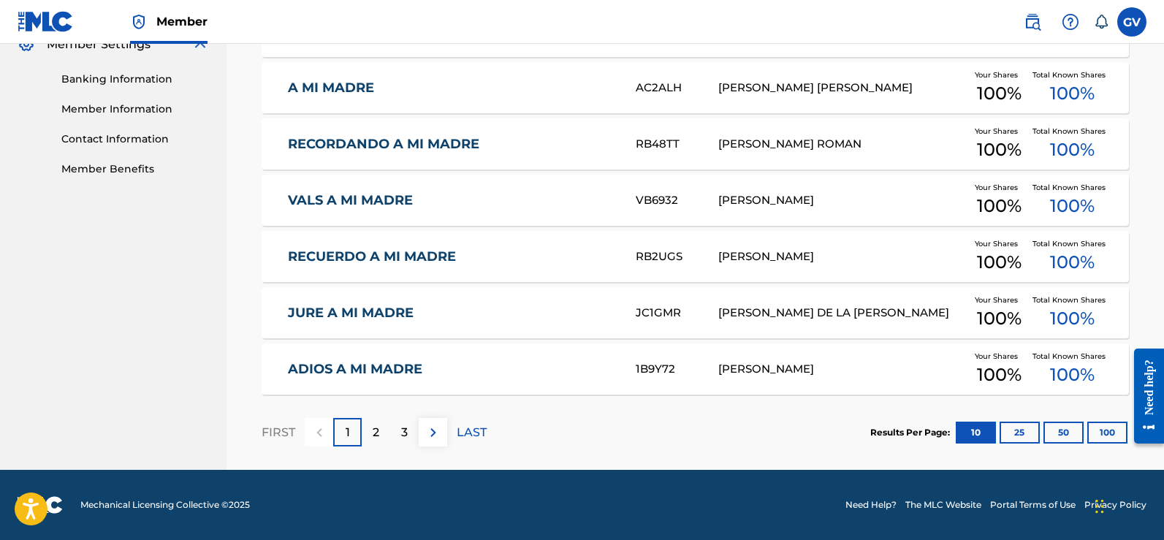
click at [376, 433] on p "2" at bounding box center [376, 433] width 7 height 18
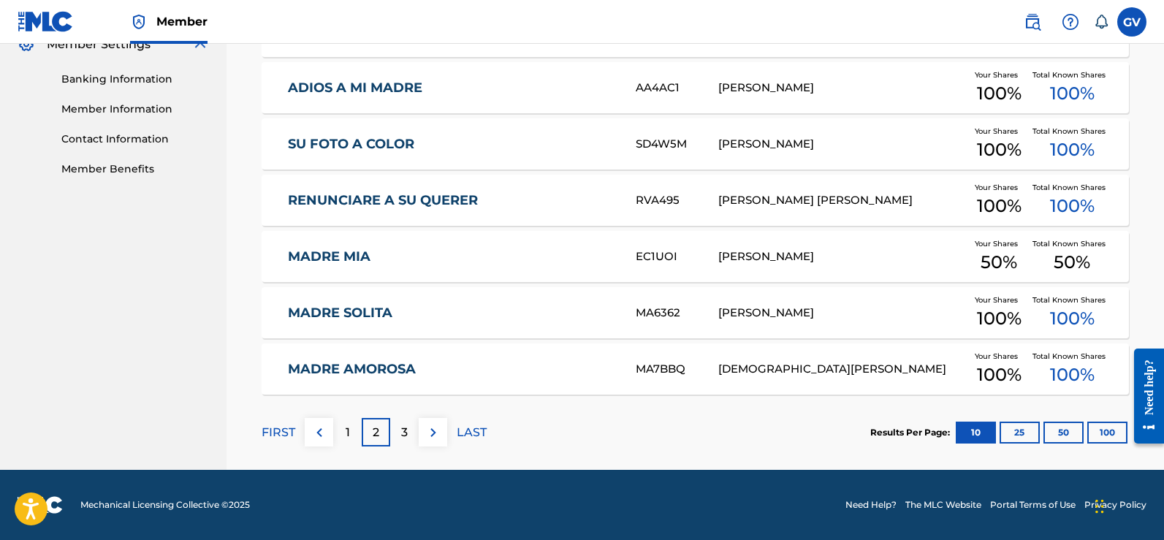
click at [344, 428] on div "1" at bounding box center [347, 432] width 29 height 29
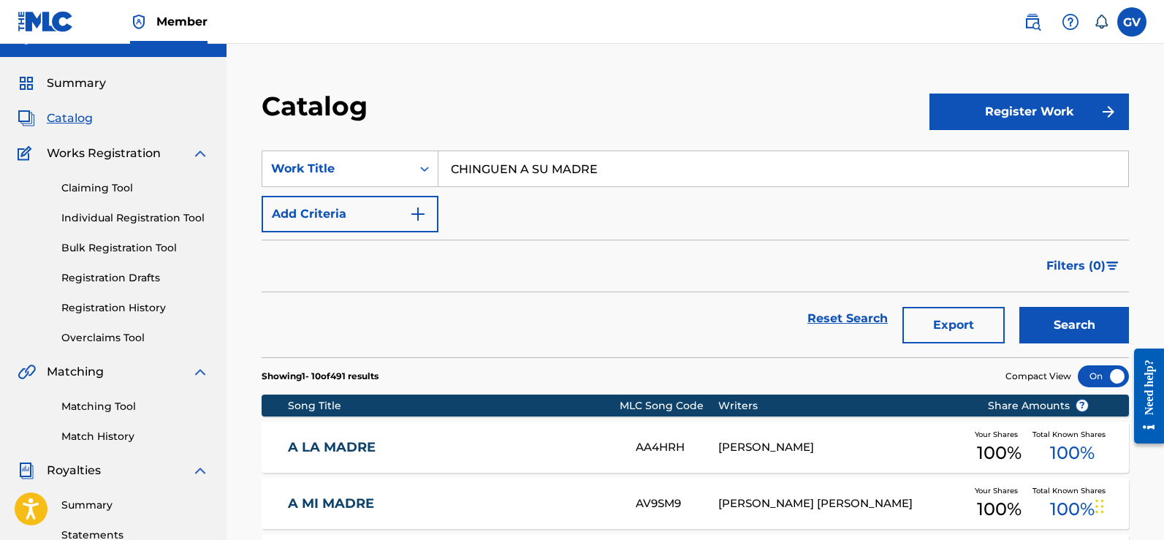
scroll to position [0, 0]
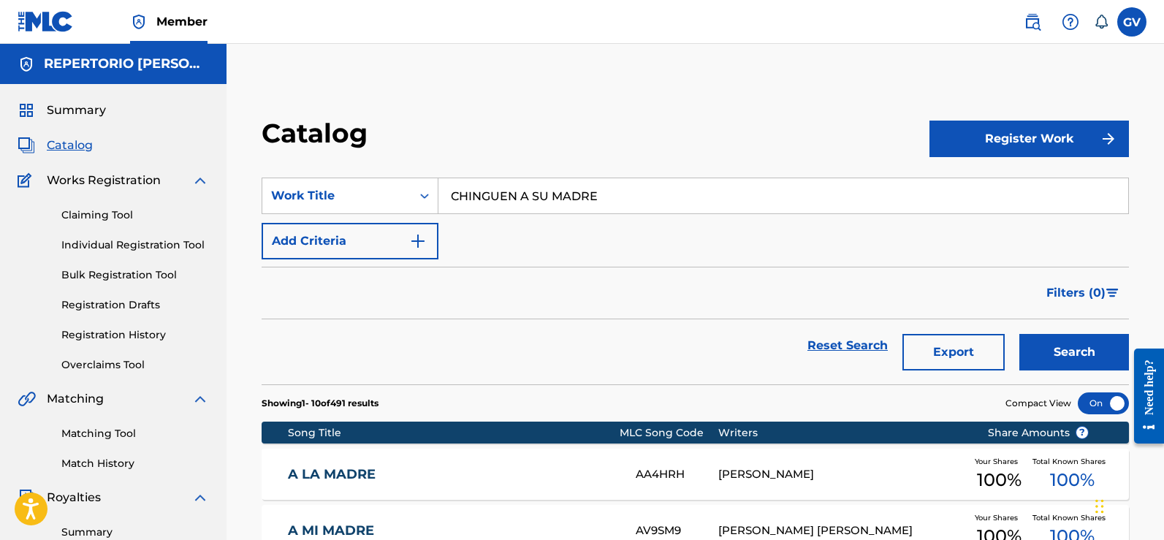
click at [69, 144] on span "Catalog" at bounding box center [70, 146] width 46 height 18
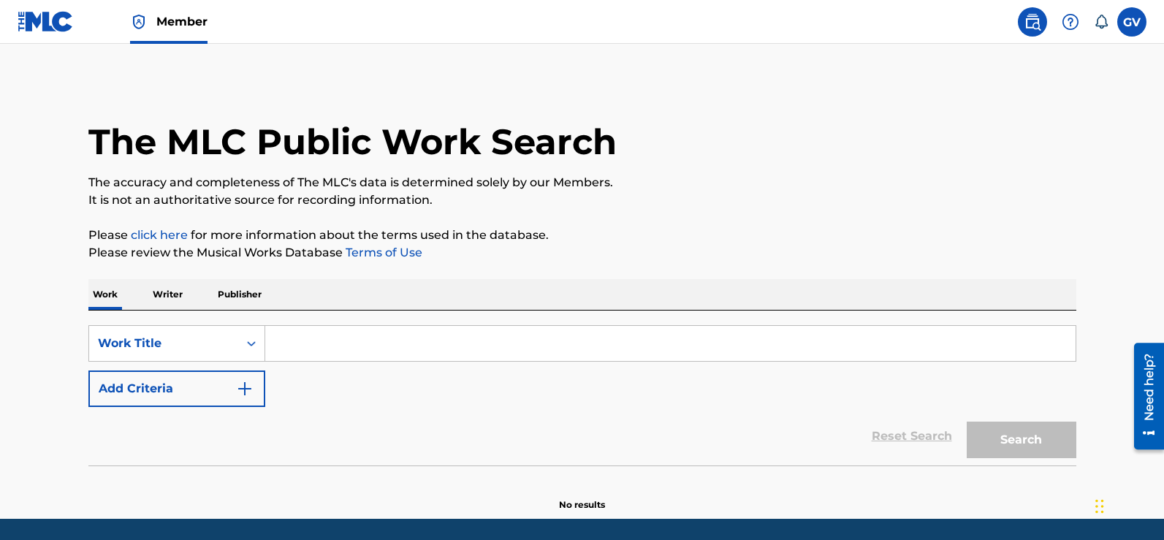
click at [297, 341] on input "Search Form" at bounding box center [670, 343] width 811 height 35
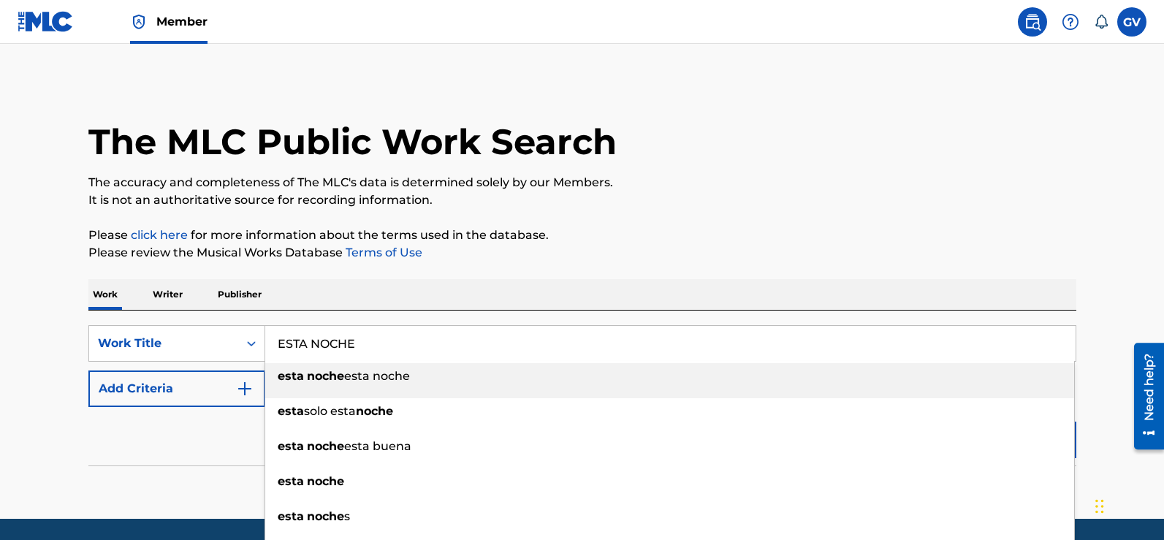
type input "ESTA NOCHE"
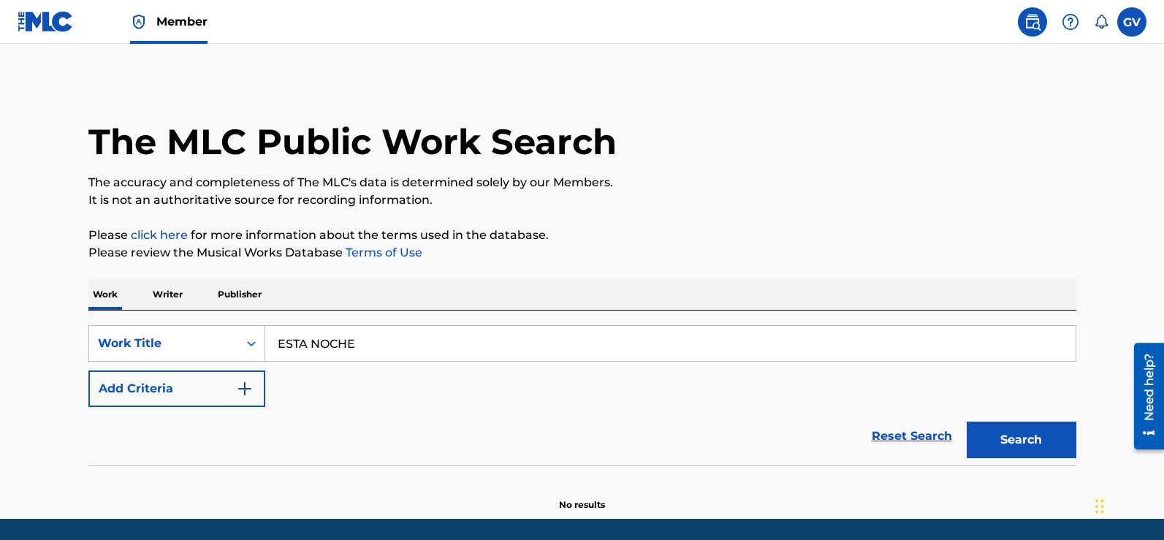
click at [241, 390] on img "Search Form" at bounding box center [245, 389] width 18 height 18
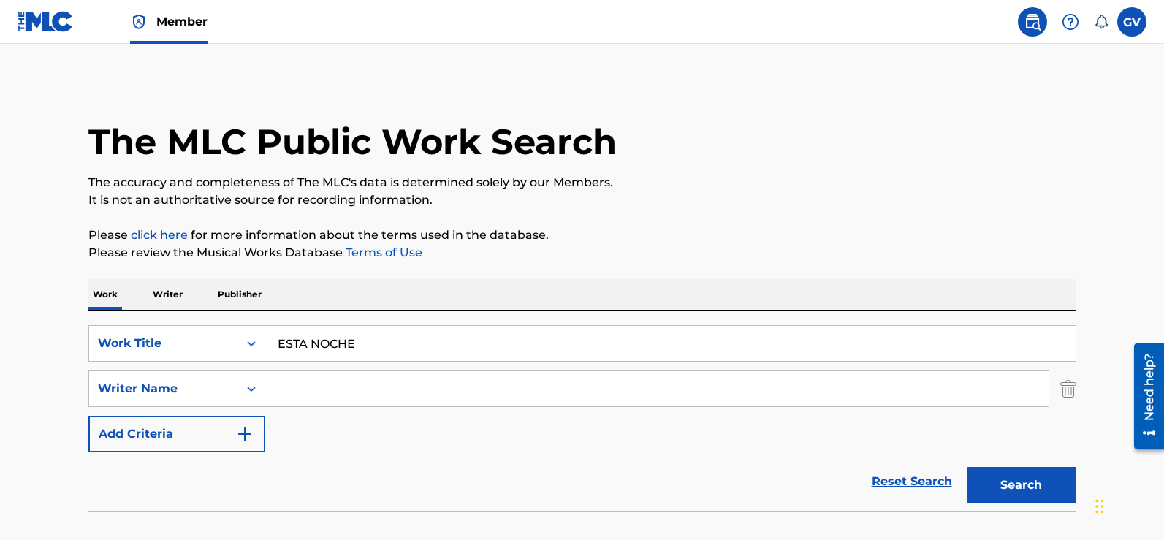
click at [291, 388] on input "Search Form" at bounding box center [657, 388] width 784 height 35
type input "[PERSON_NAME]"
click at [1012, 482] on button "Search" at bounding box center [1022, 485] width 110 height 37
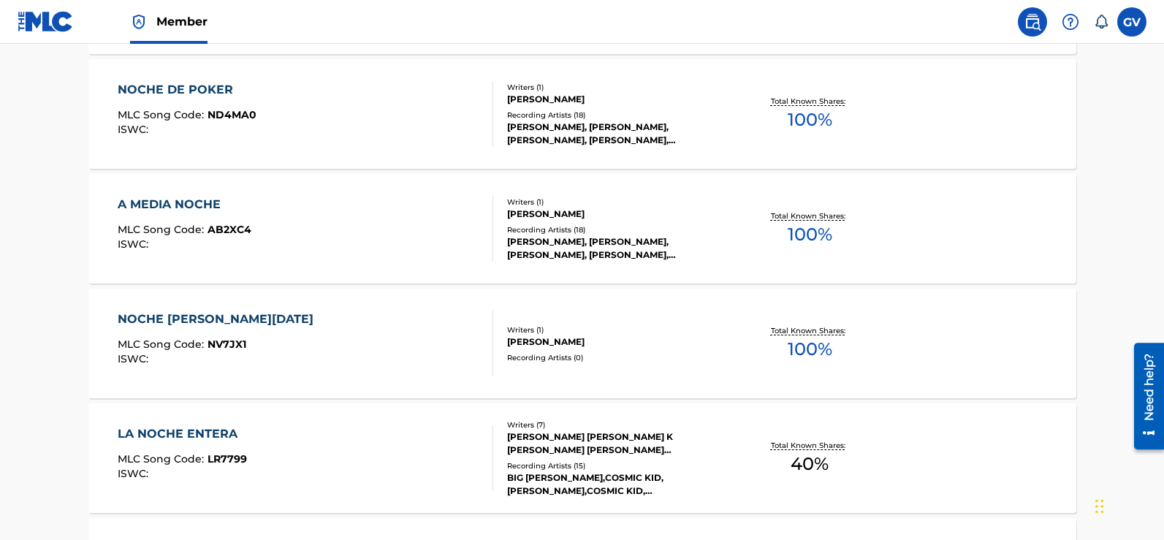
scroll to position [198, 0]
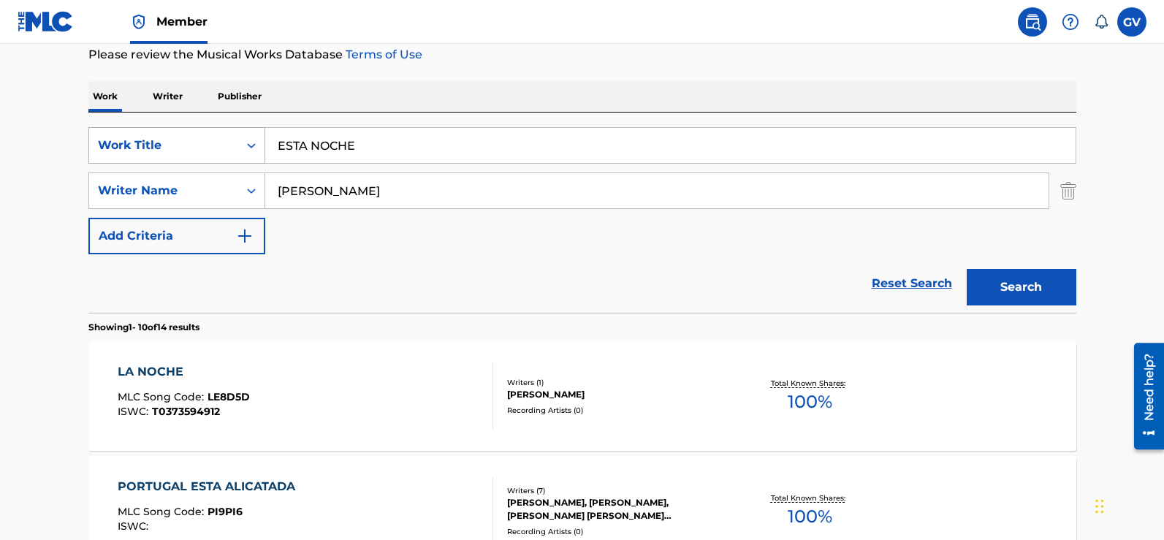
drag, startPoint x: 357, startPoint y: 137, endPoint x: 226, endPoint y: 134, distance: 130.9
click at [226, 134] on div "SearchWithCriteriaf03a11ee-c985-477d-80c0-64585f05d7a4 Work Title ESTA NOCHE" at bounding box center [582, 145] width 988 height 37
click at [967, 269] on button "Search" at bounding box center [1022, 287] width 110 height 37
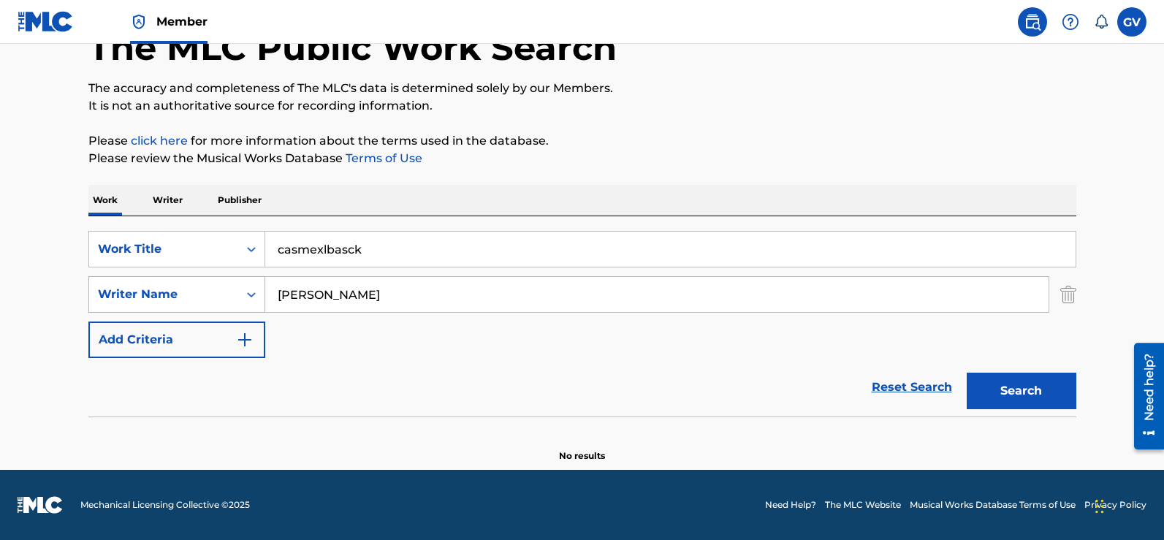
scroll to position [94, 0]
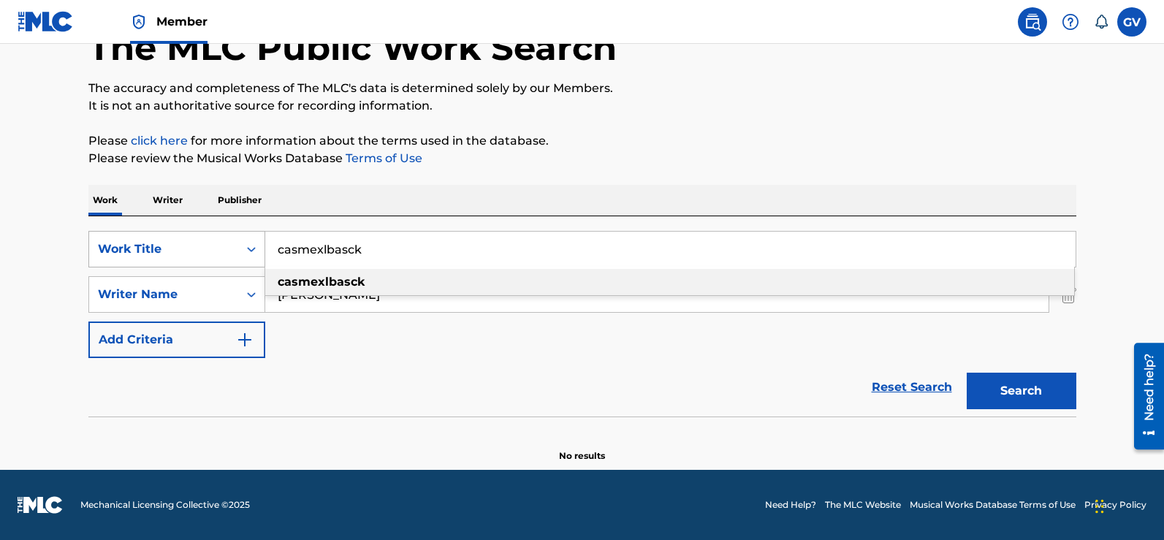
drag, startPoint x: 369, startPoint y: 246, endPoint x: 238, endPoint y: 245, distance: 131.6
click at [238, 245] on div "SearchWithCriteriaf03a11ee-c985-477d-80c0-64585f05d7a4 Work Title casmexlbasck …" at bounding box center [582, 249] width 988 height 37
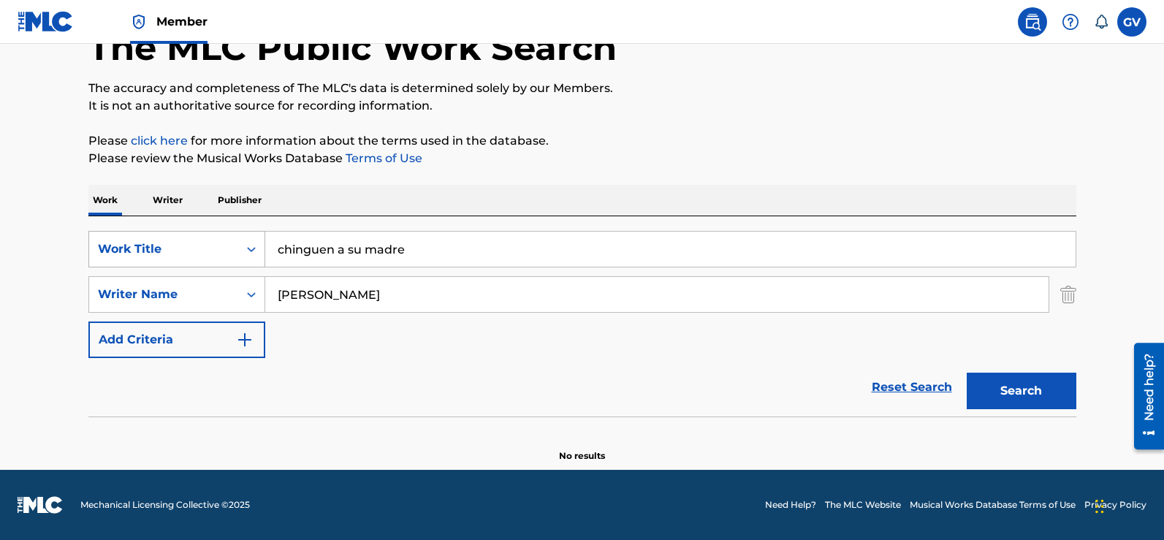
click at [967, 373] on button "Search" at bounding box center [1022, 391] width 110 height 37
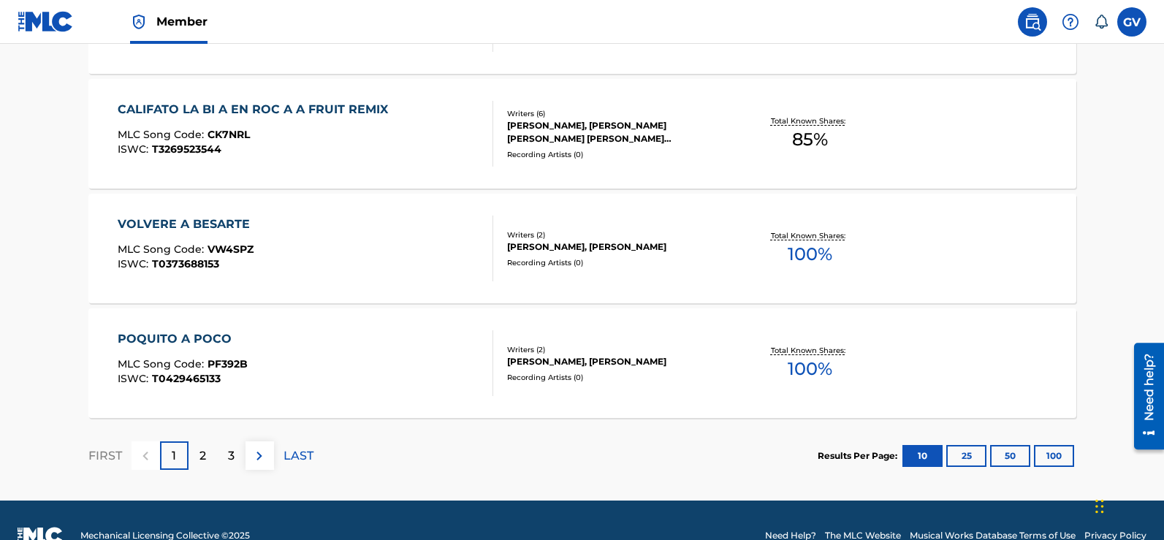
scroll to position [1294, 0]
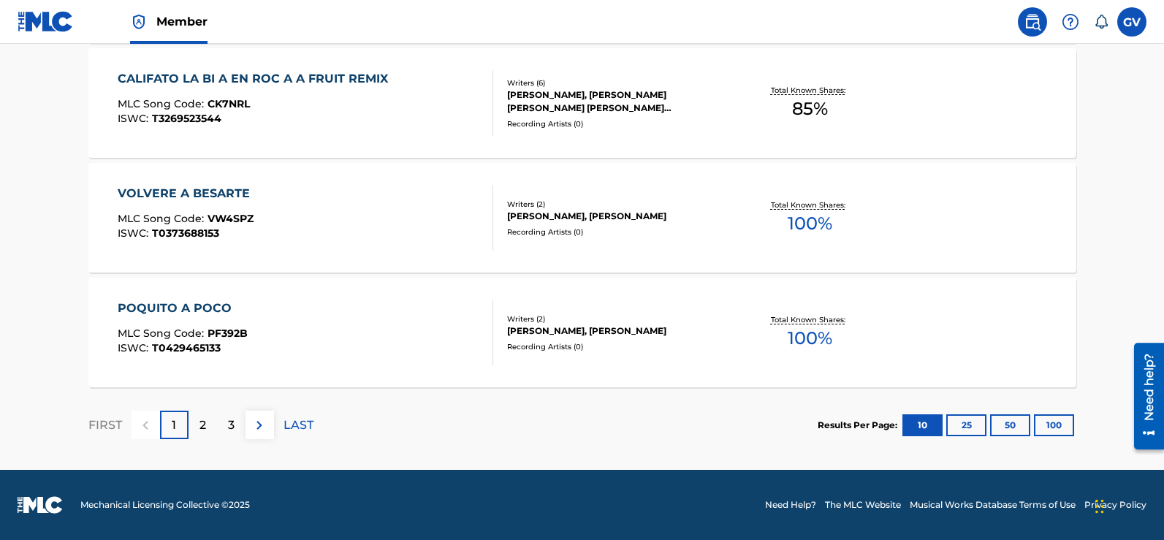
click at [200, 423] on p "2" at bounding box center [203, 426] width 7 height 18
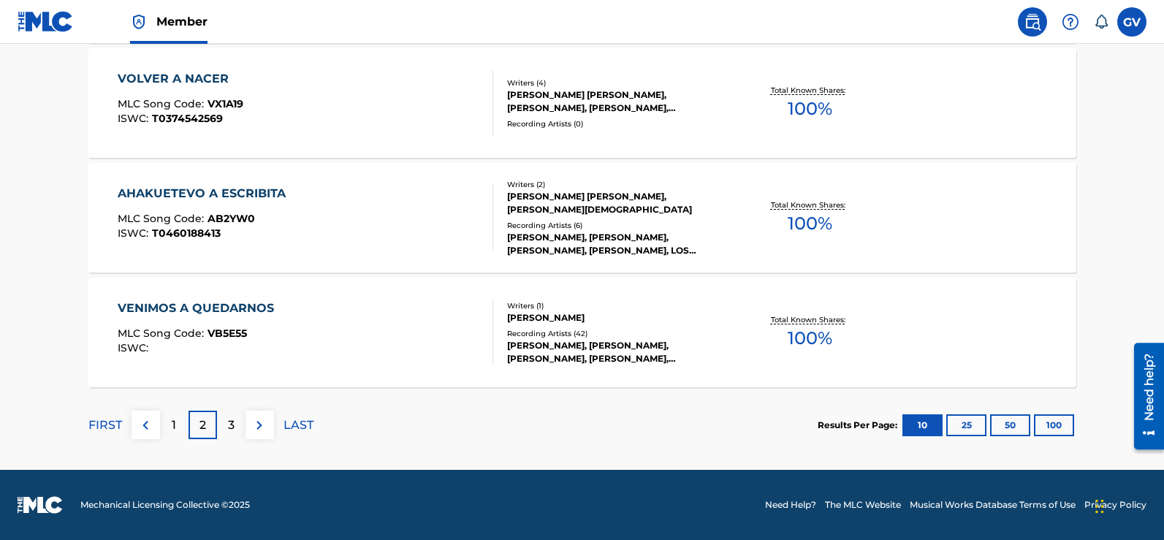
click at [230, 427] on p "3" at bounding box center [231, 426] width 7 height 18
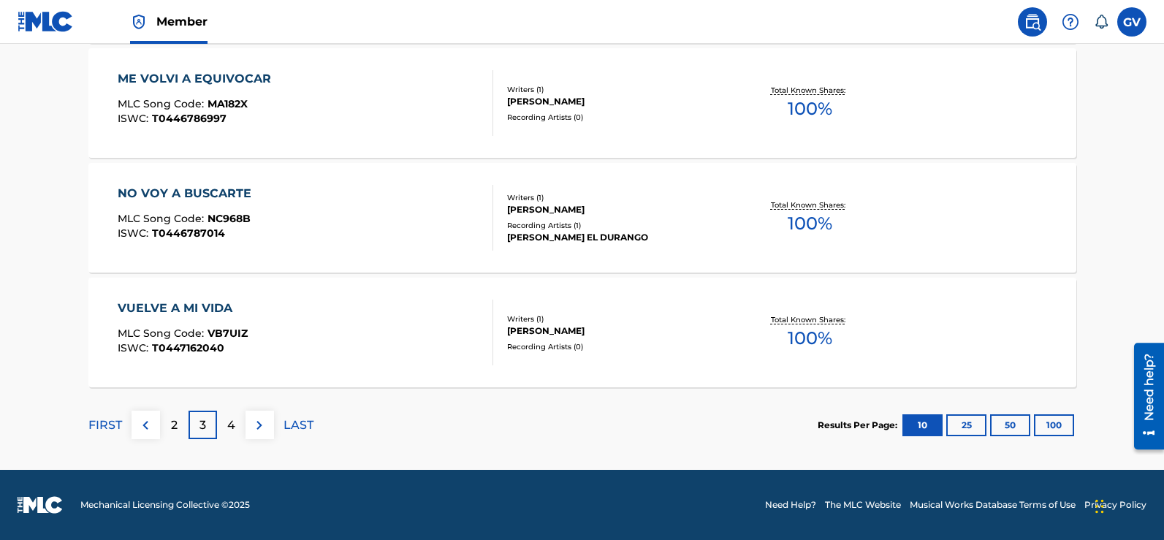
click at [103, 422] on p "FIRST" at bounding box center [105, 426] width 34 height 18
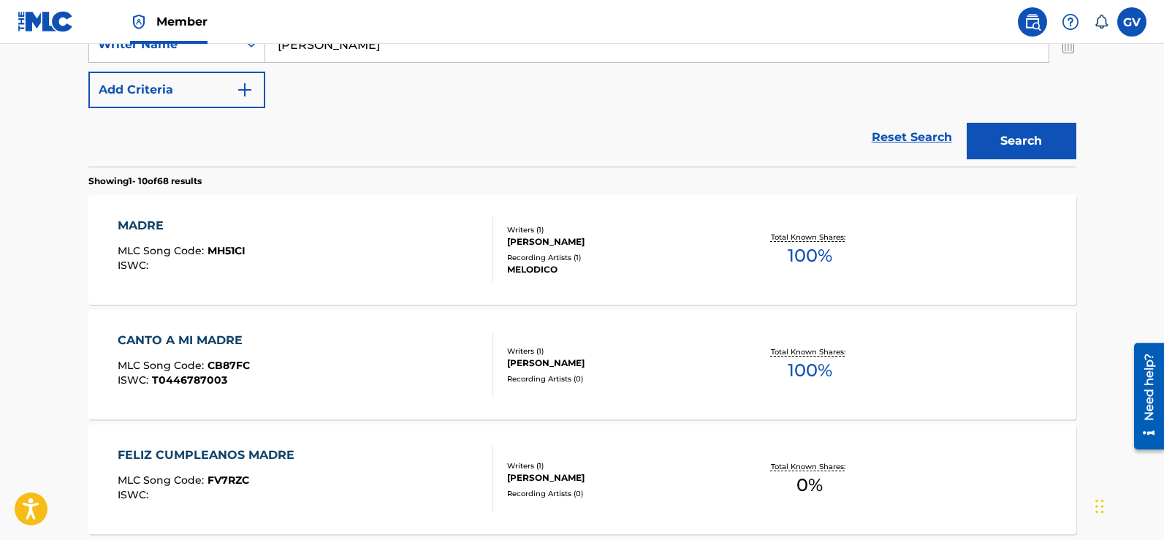
scroll to position [0, 0]
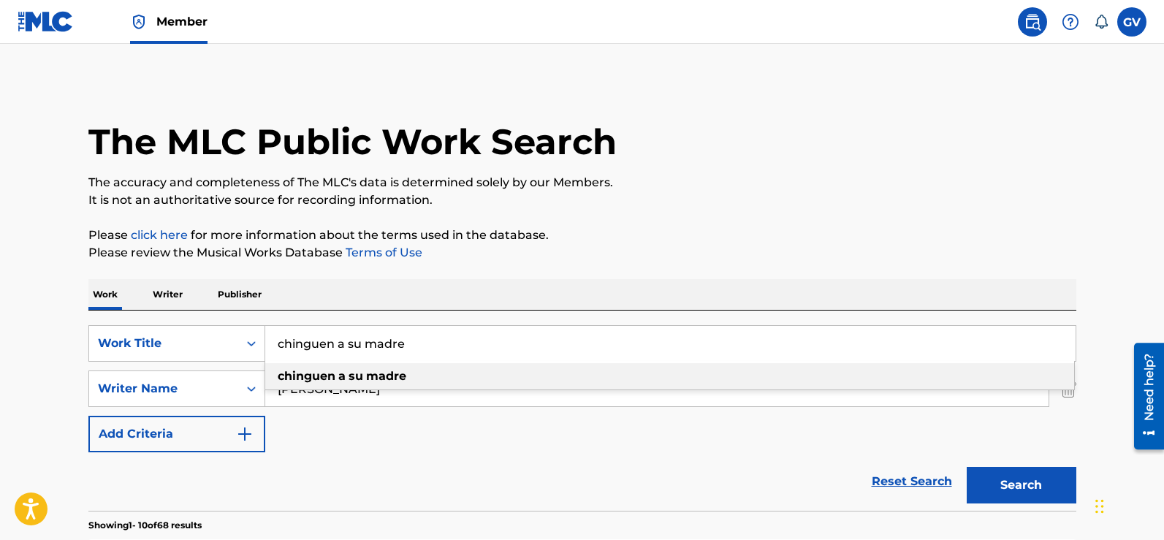
drag, startPoint x: 420, startPoint y: 355, endPoint x: 278, endPoint y: 341, distance: 141.8
click at [265, 338] on input "chinguen a su madre" at bounding box center [670, 343] width 811 height 35
paste input "UNA SRT"
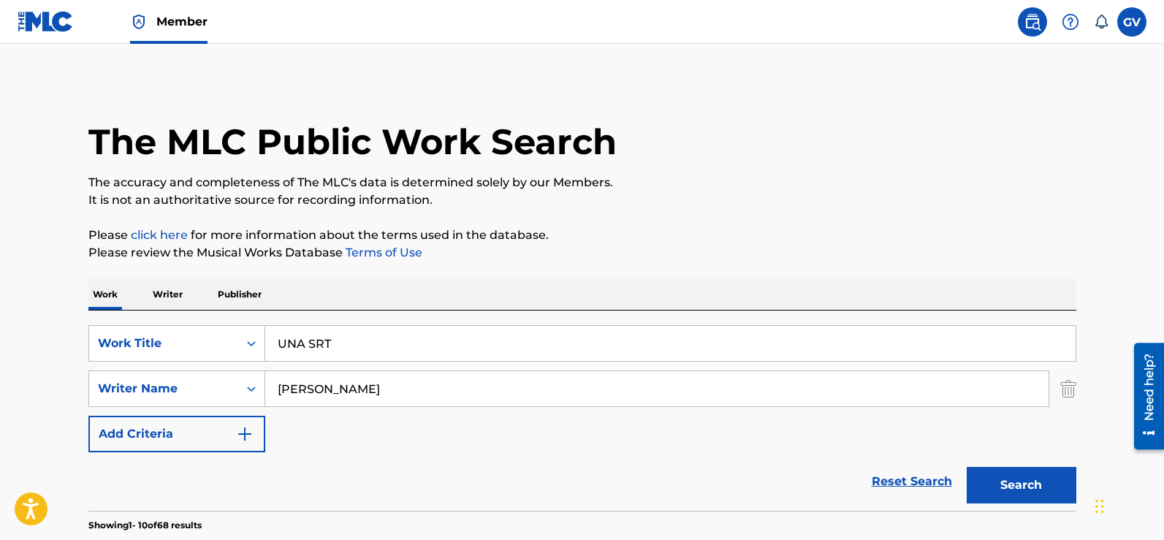
type input "UNA SRT"
click at [967, 467] on button "Search" at bounding box center [1022, 485] width 110 height 37
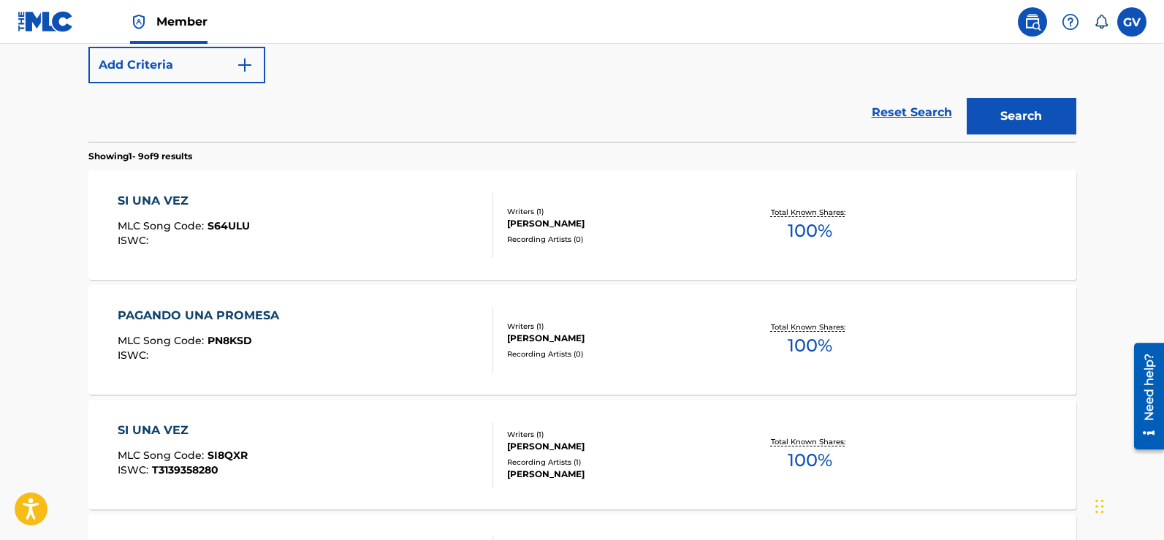
scroll to position [150, 0]
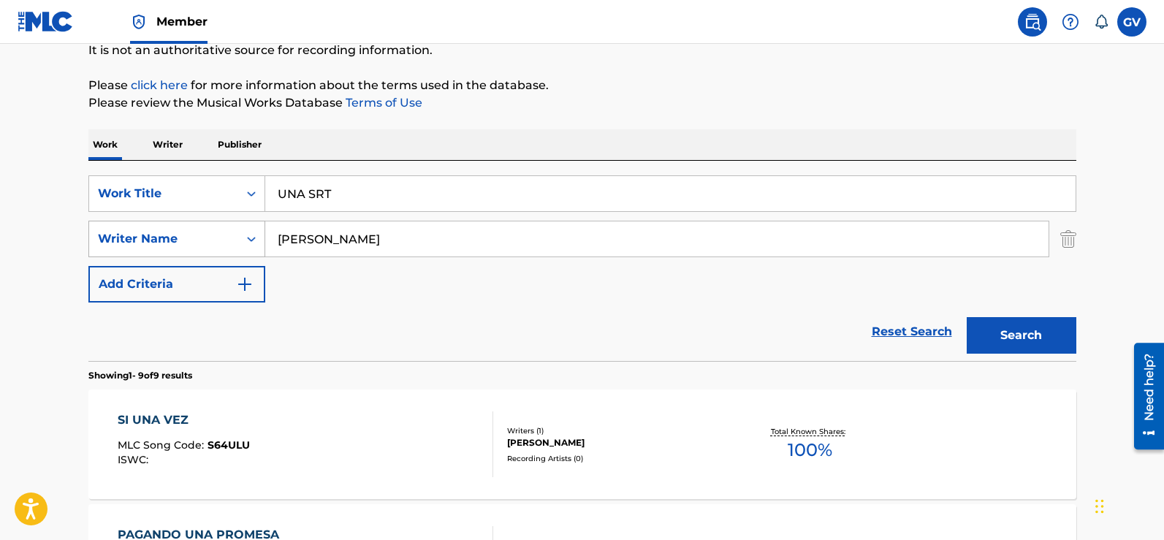
drag, startPoint x: 368, startPoint y: 238, endPoint x: 230, endPoint y: 236, distance: 138.2
click at [230, 236] on div "SearchWithCriteriad326f55e-28e1-4c1b-b0a2-f53905cfba7c Writer Name CHAPARRO" at bounding box center [582, 239] width 988 height 37
click at [364, 189] on input "UNA SRT" at bounding box center [670, 193] width 811 height 35
click at [967, 317] on button "Search" at bounding box center [1022, 335] width 110 height 37
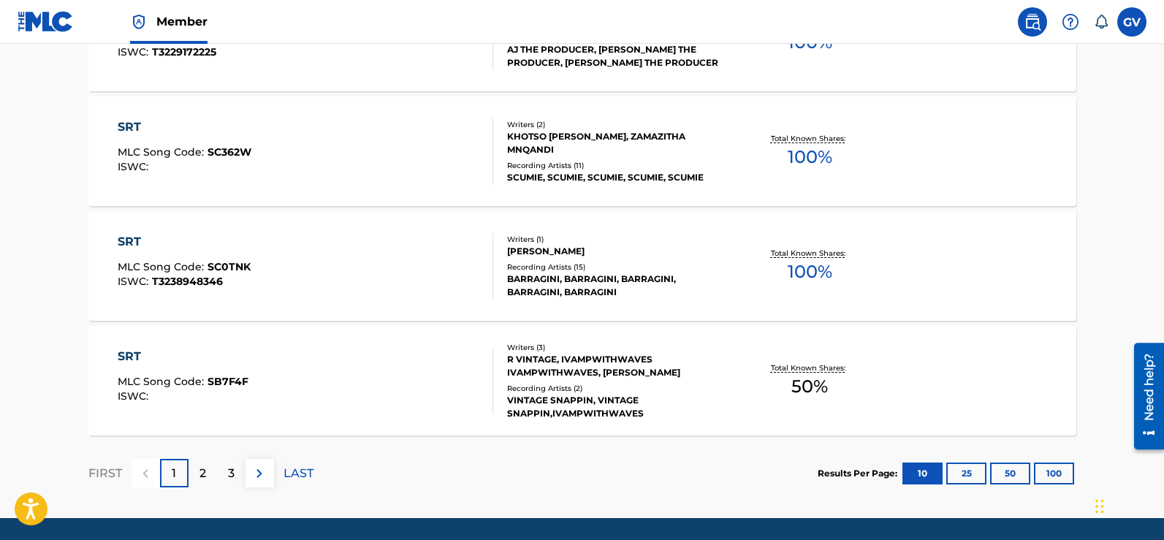
scroll to position [1294, 0]
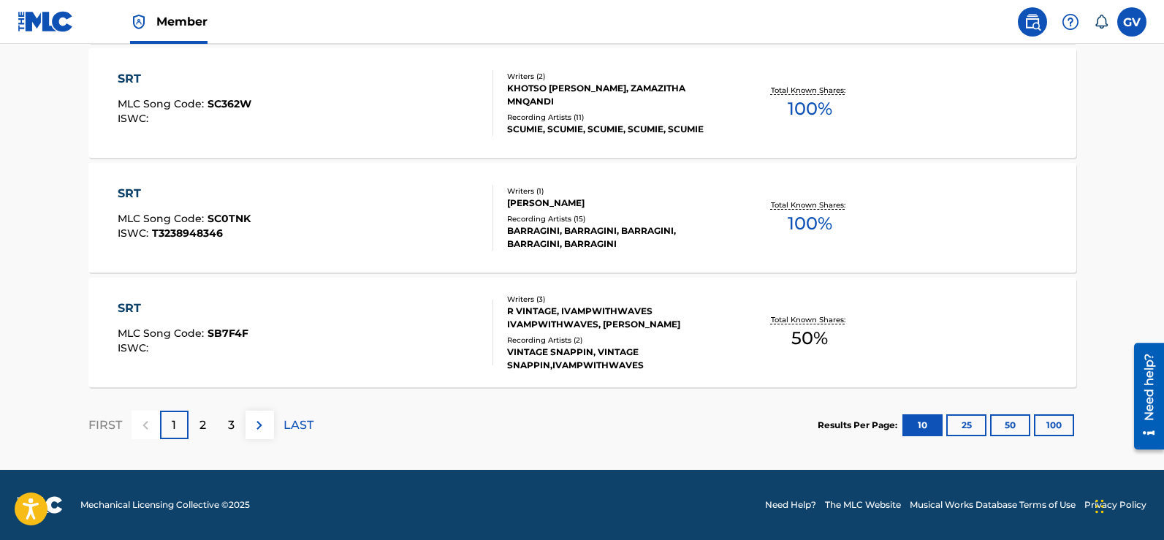
click at [200, 423] on p "2" at bounding box center [203, 426] width 7 height 18
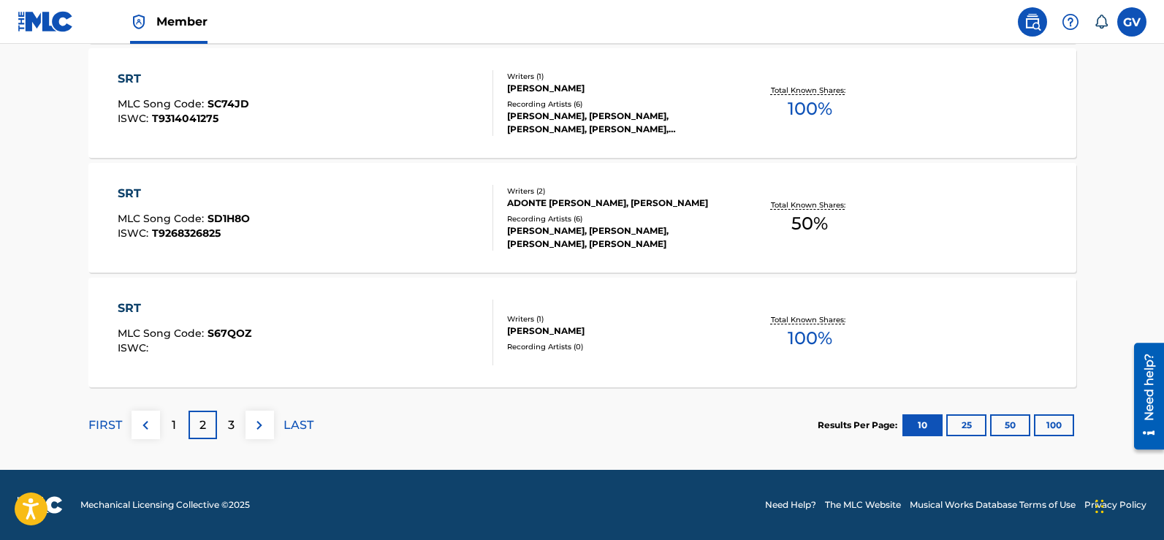
click at [227, 425] on div "3" at bounding box center [231, 425] width 29 height 29
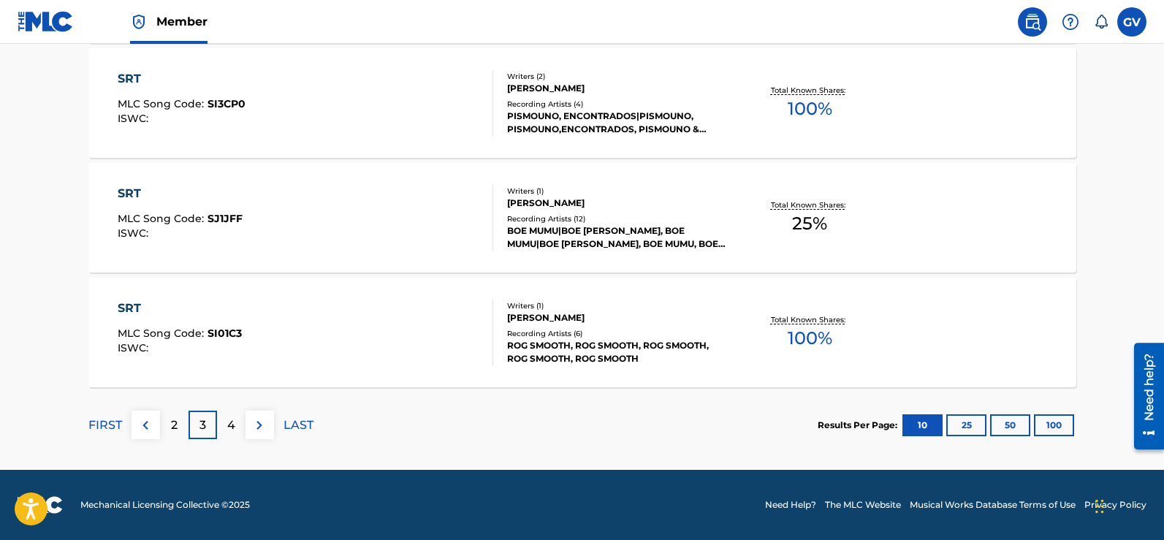
click at [96, 428] on p "FIRST" at bounding box center [105, 426] width 34 height 18
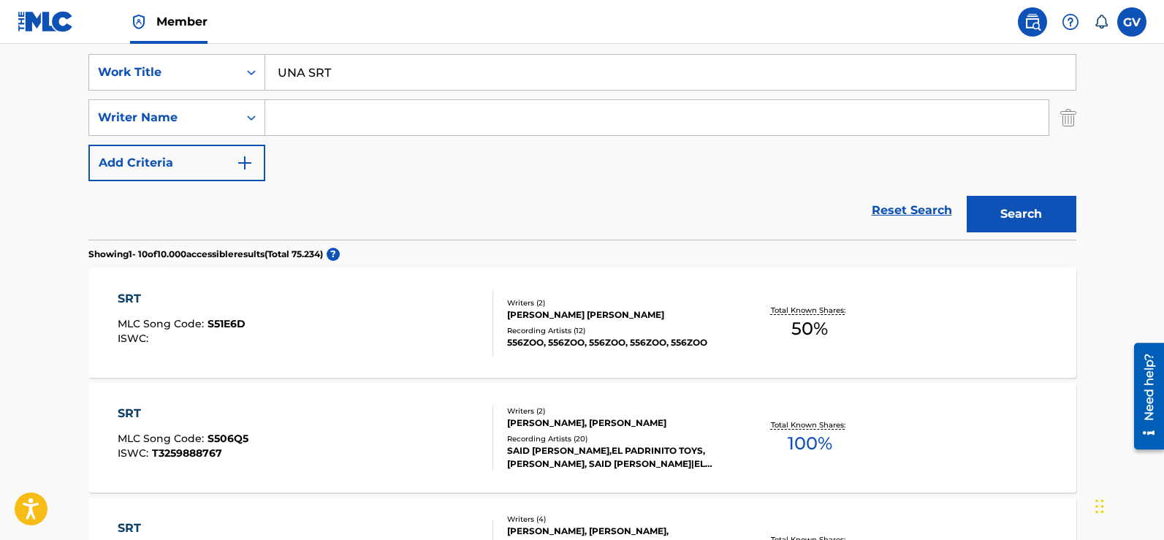
scroll to position [0, 0]
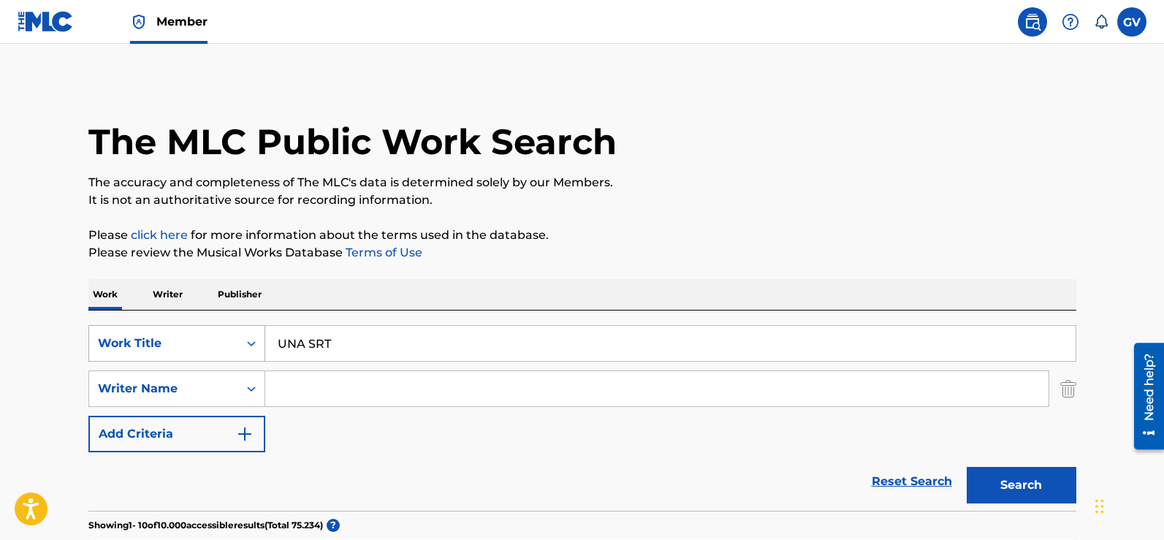
drag, startPoint x: 357, startPoint y: 351, endPoint x: 258, endPoint y: 330, distance: 100.9
click at [258, 330] on div "SearchWithCriteriaf03a11ee-c985-477d-80c0-64585f05d7a4 Work Title UNA SRT" at bounding box center [582, 343] width 988 height 37
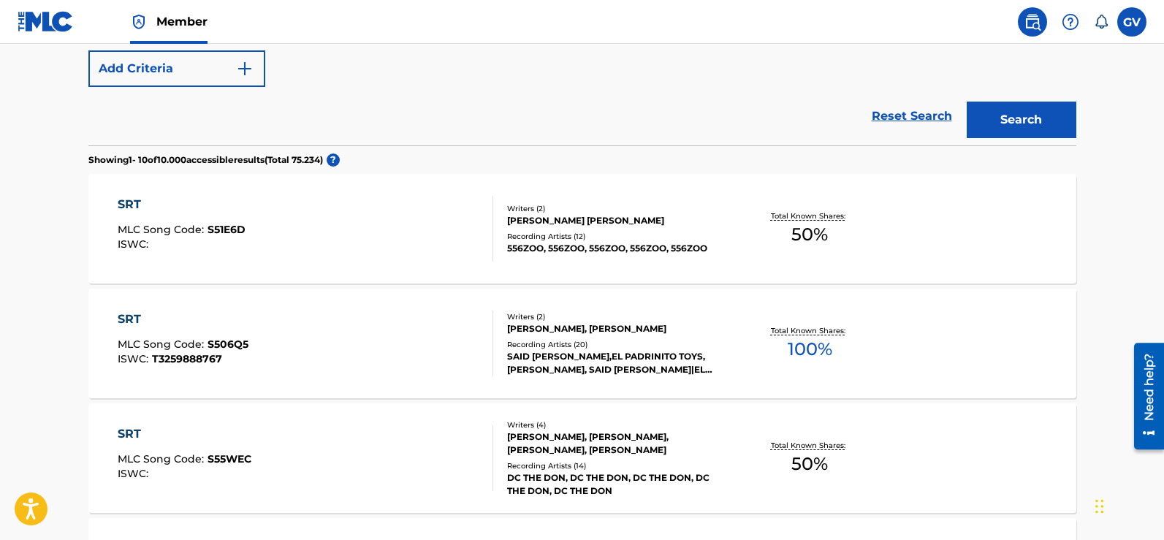
scroll to position [219, 0]
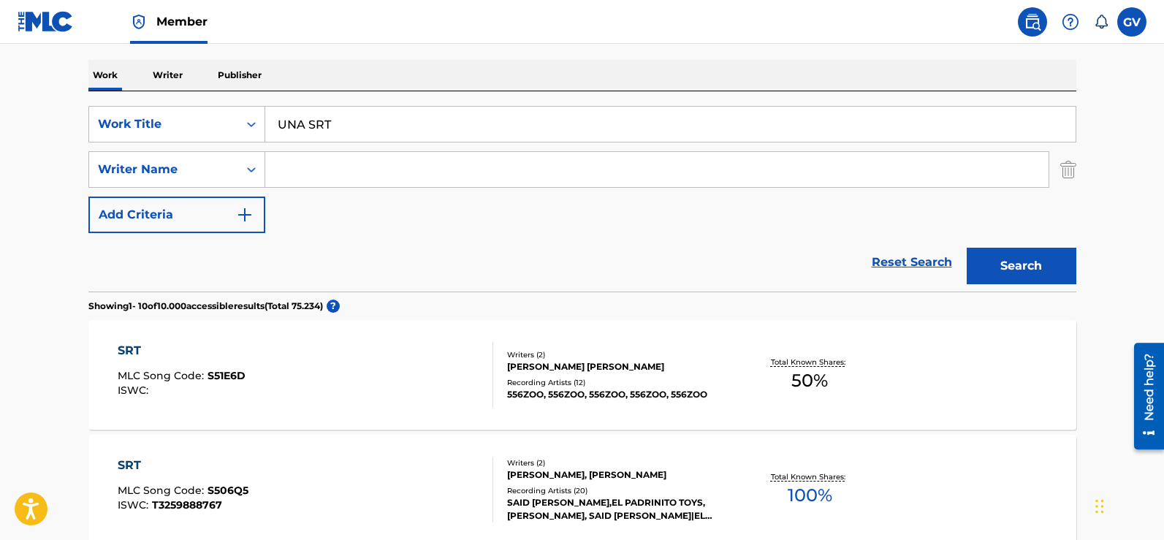
click at [348, 119] on input "UNA SRT" at bounding box center [670, 124] width 811 height 35
click at [967, 248] on button "Search" at bounding box center [1022, 266] width 110 height 37
drag, startPoint x: 364, startPoint y: 126, endPoint x: 265, endPoint y: 102, distance: 102.1
click at [265, 102] on div "SearchWithCriteriaf03a11ee-c985-477d-80c0-64585f05d7a4 Work Title UNA SRT Searc…" at bounding box center [582, 191] width 988 height 200
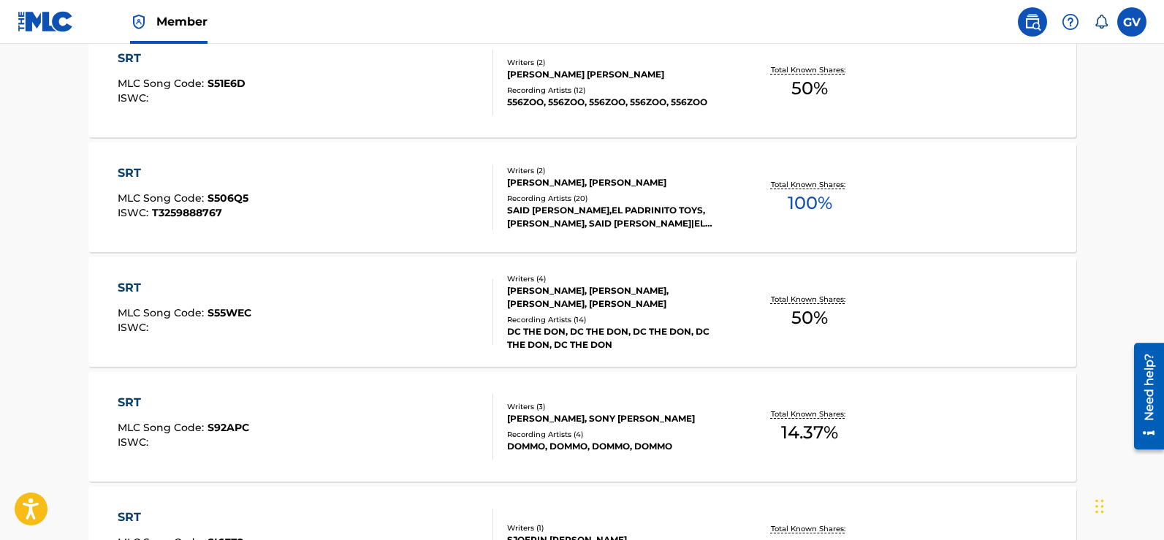
scroll to position [0, 0]
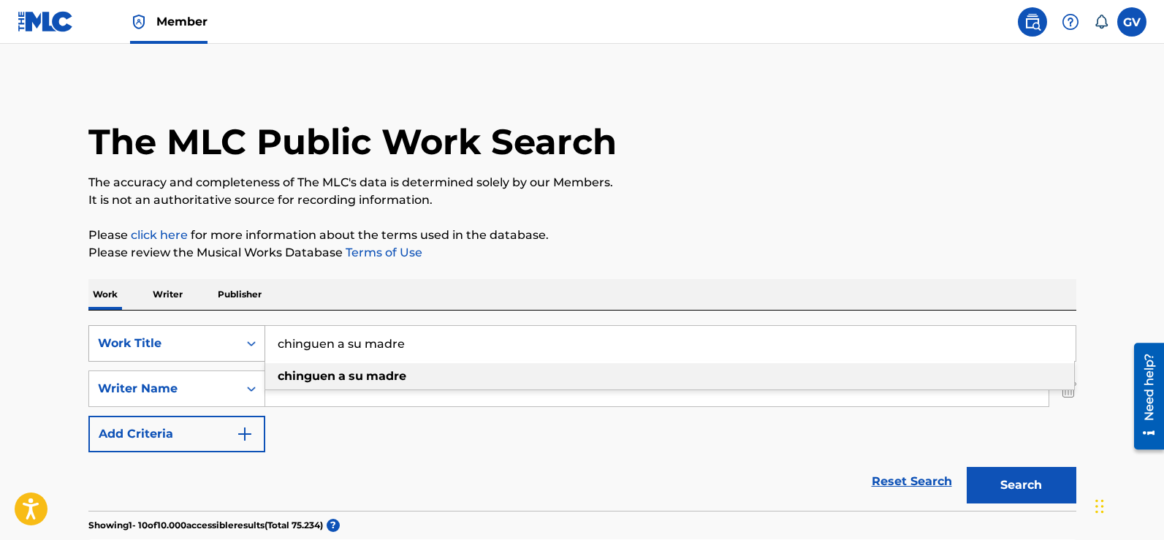
drag, startPoint x: 420, startPoint y: 350, endPoint x: 222, endPoint y: 344, distance: 197.4
click at [233, 333] on div "SearchWithCriteriaf03a11ee-c985-477d-80c0-64585f05d7a4 Work Title chinguen a su…" at bounding box center [582, 343] width 988 height 37
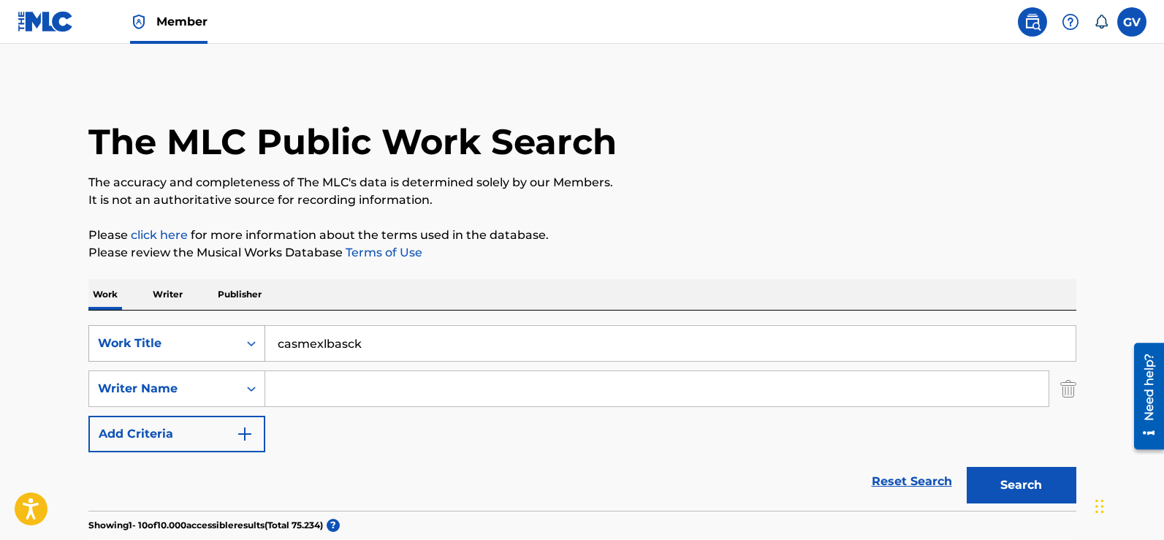
click at [967, 467] on button "Search" at bounding box center [1022, 485] width 110 height 37
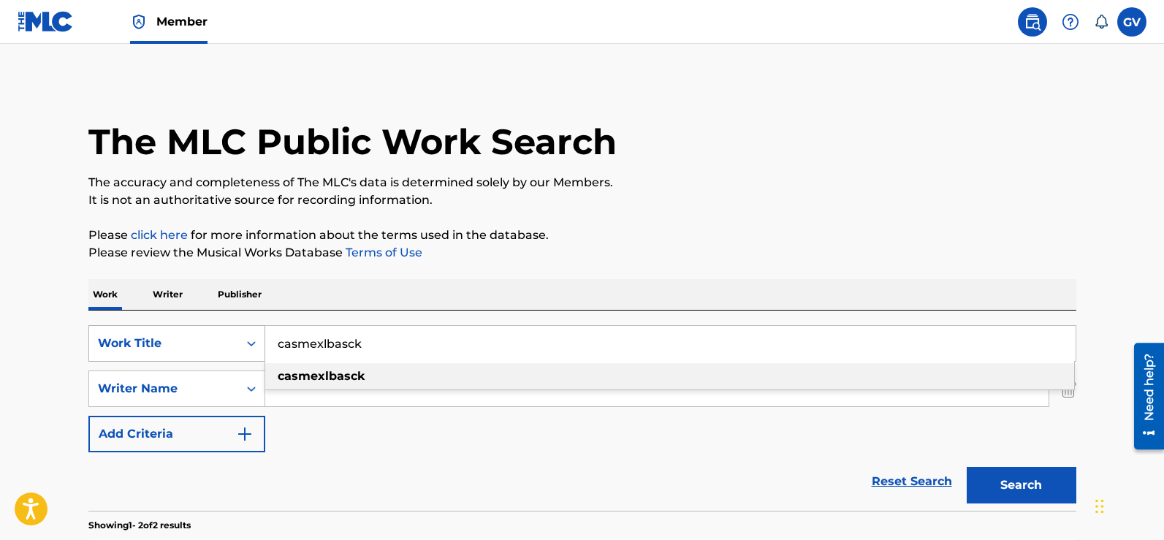
drag, startPoint x: 390, startPoint y: 347, endPoint x: 226, endPoint y: 335, distance: 164.9
click at [226, 335] on div "SearchWithCriteriaf03a11ee-c985-477d-80c0-64585f05d7a4 Work Title casmexlbasck …" at bounding box center [582, 343] width 988 height 37
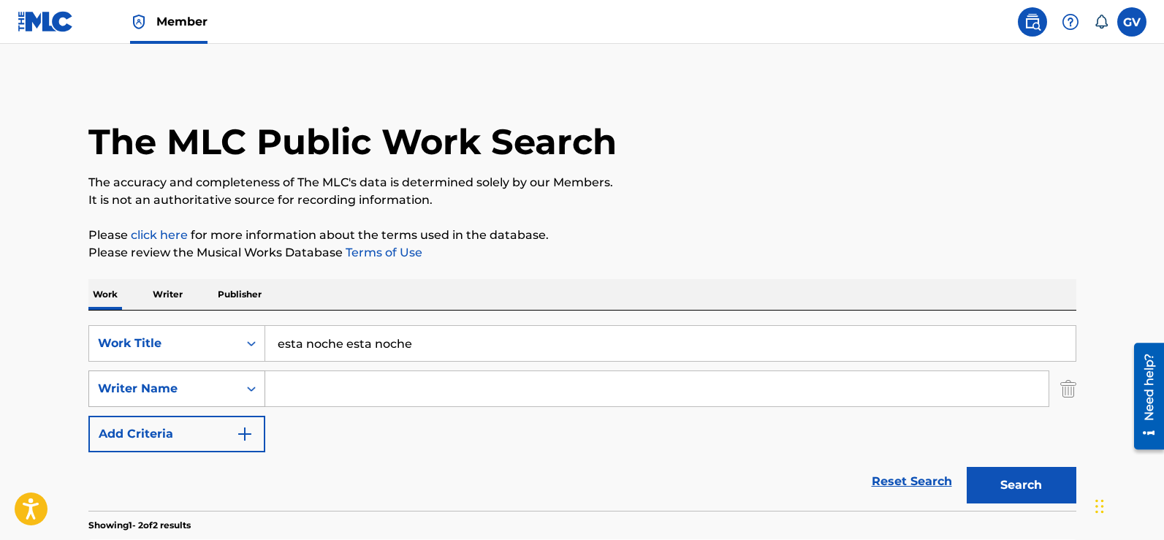
click at [967, 467] on button "Search" at bounding box center [1022, 485] width 110 height 37
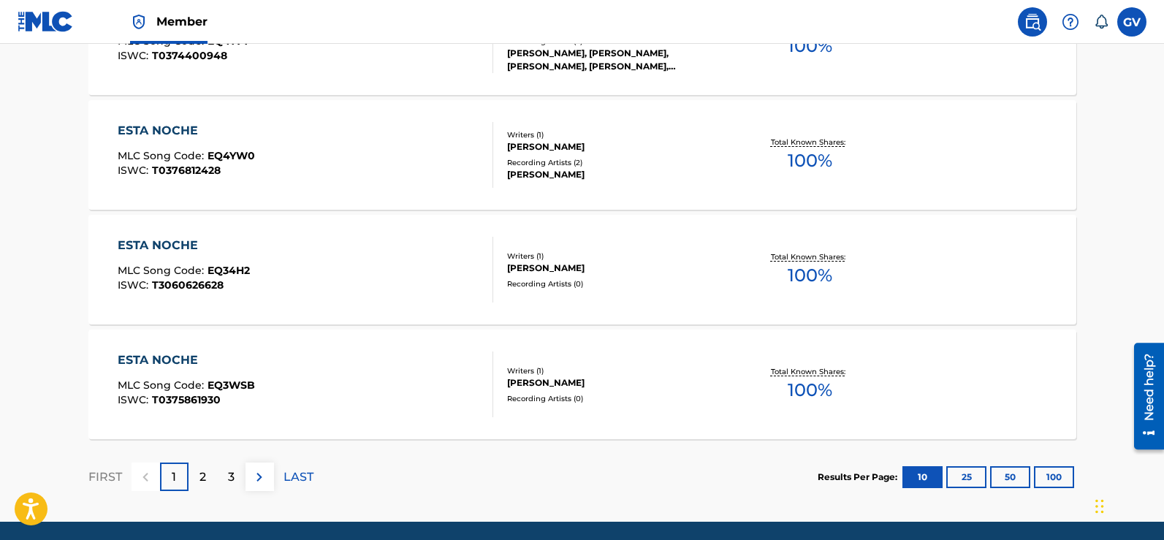
scroll to position [1294, 0]
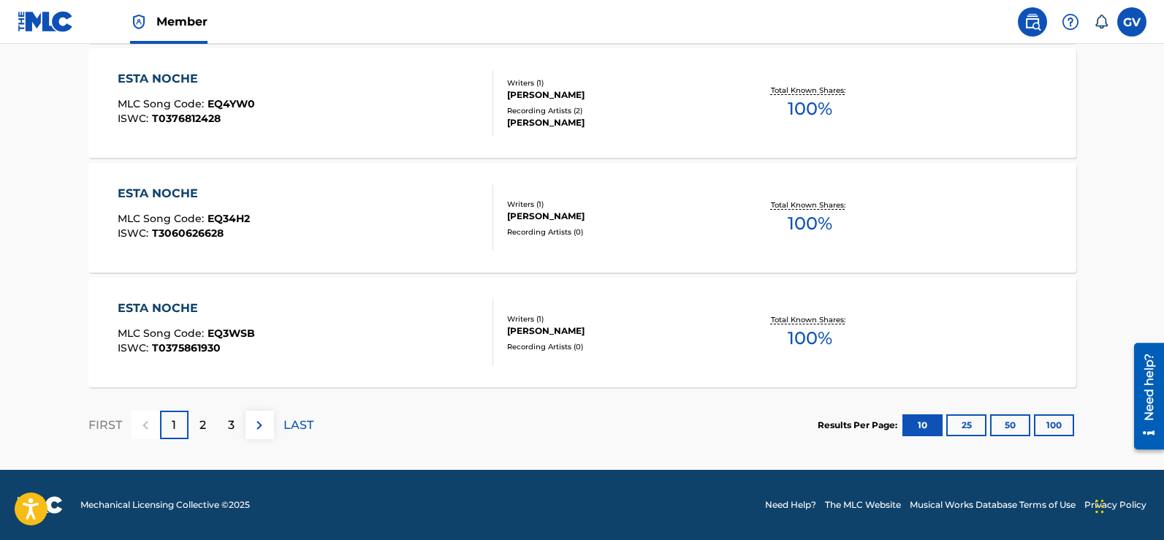
click at [200, 425] on p "2" at bounding box center [203, 426] width 7 height 18
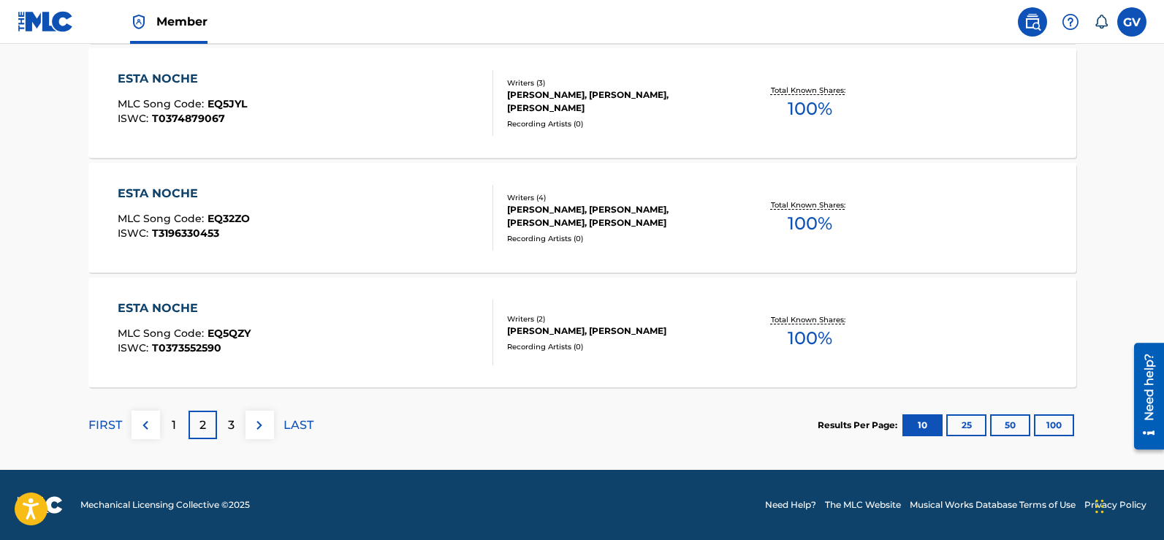
click at [230, 420] on p "3" at bounding box center [231, 426] width 7 height 18
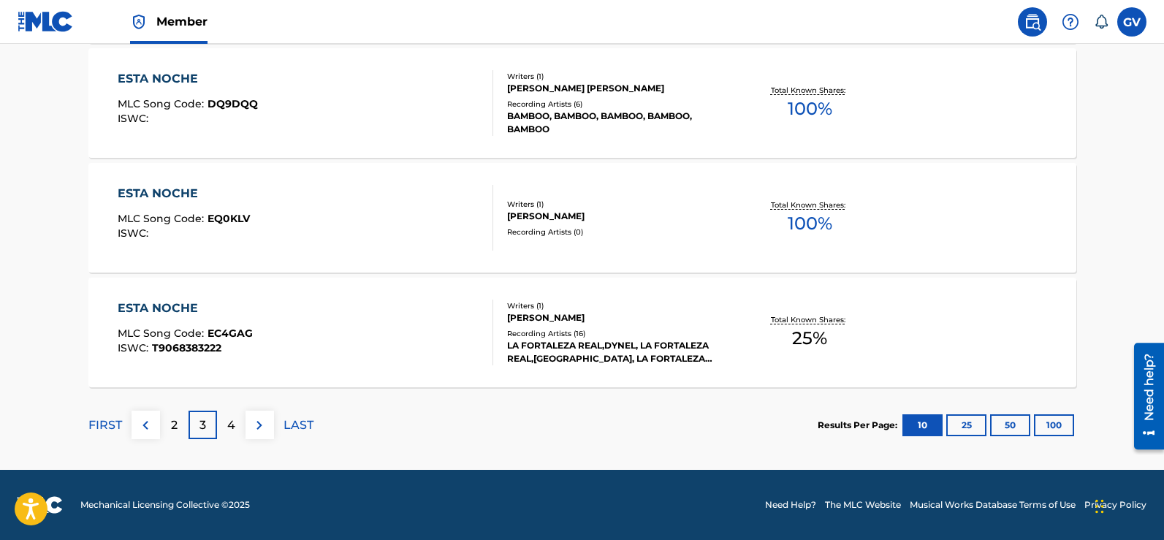
click at [226, 420] on div "4" at bounding box center [231, 425] width 29 height 29
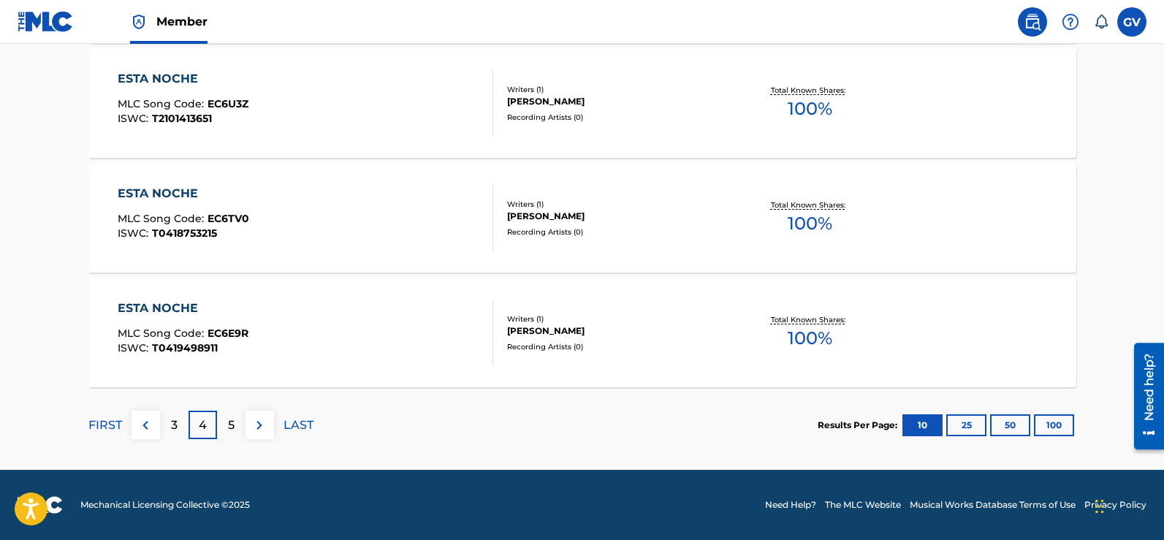
click at [230, 427] on p "5" at bounding box center [231, 426] width 7 height 18
click at [234, 425] on p "6" at bounding box center [230, 426] width 7 height 18
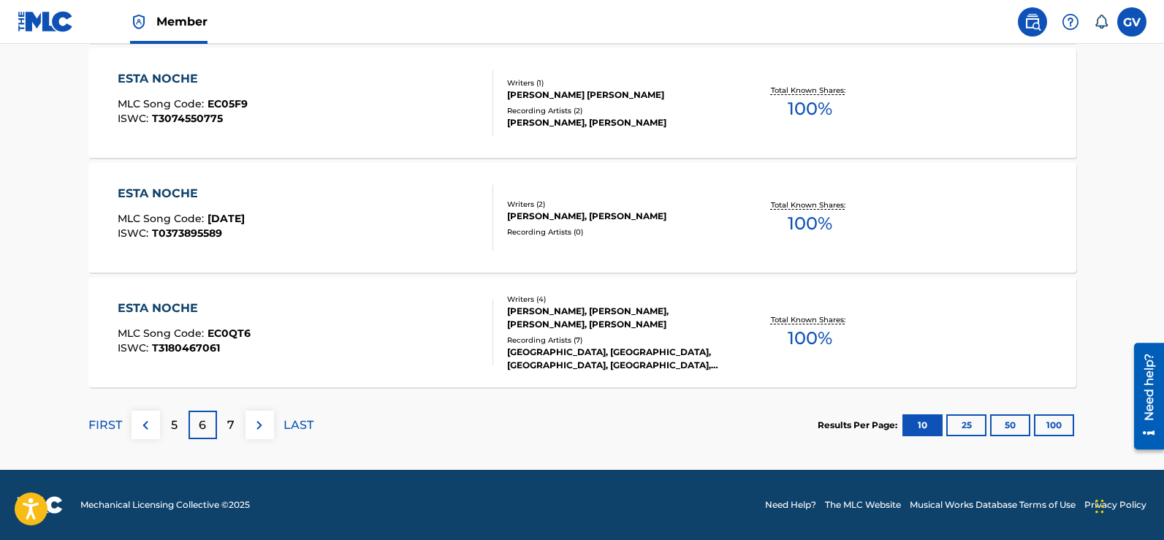
click at [228, 423] on p "7" at bounding box center [230, 426] width 7 height 18
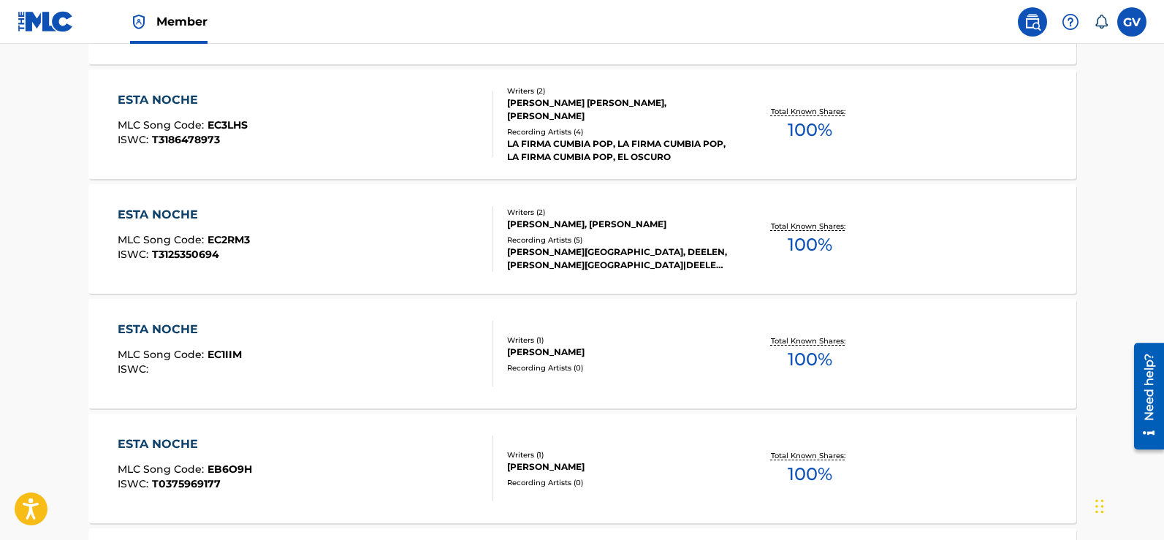
scroll to position [0, 0]
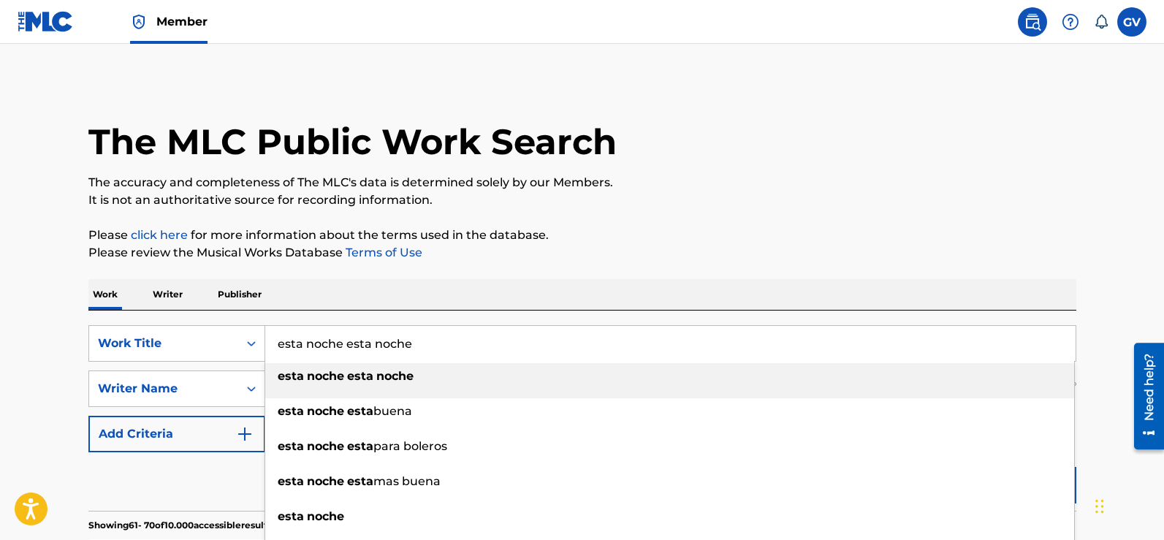
drag, startPoint x: 433, startPoint y: 347, endPoint x: 342, endPoint y: 347, distance: 91.4
click at [342, 347] on input "esta noche esta noche" at bounding box center [670, 343] width 811 height 35
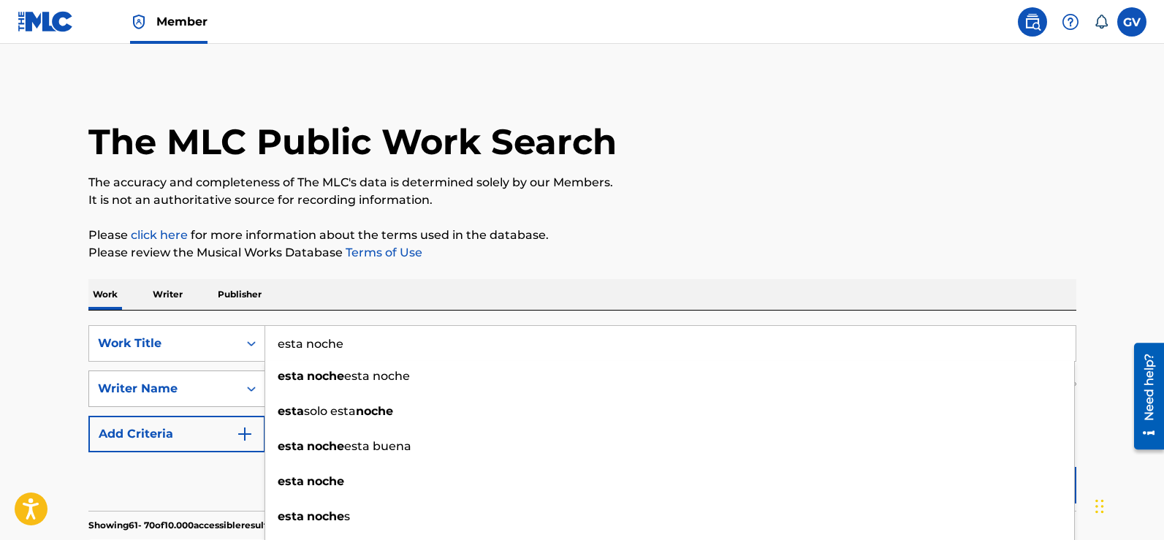
type input "esta noche"
click at [237, 384] on div "Writer Name" at bounding box center [176, 389] width 177 height 37
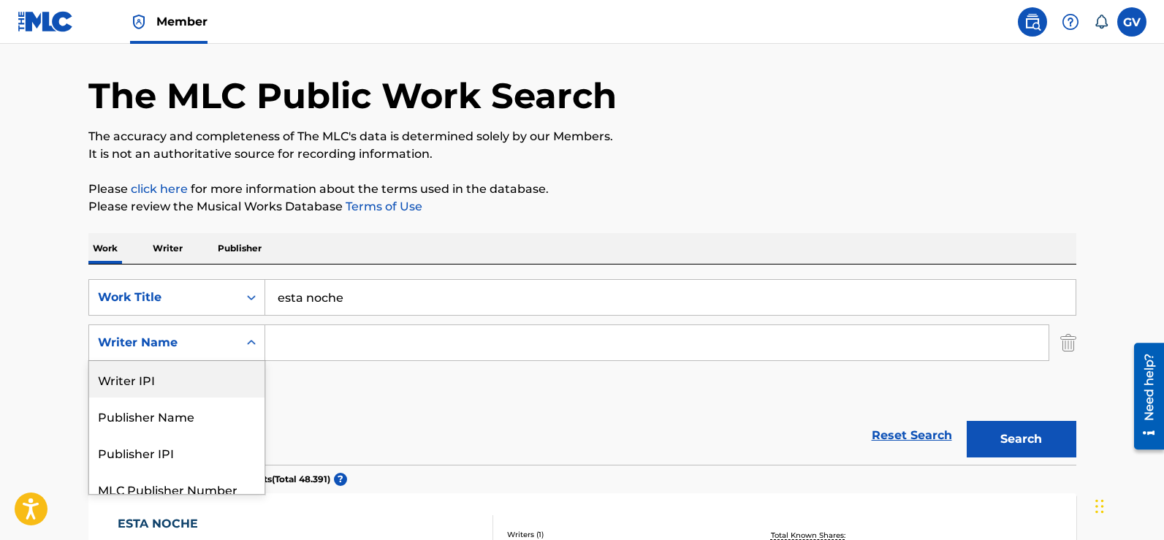
scroll to position [50, 0]
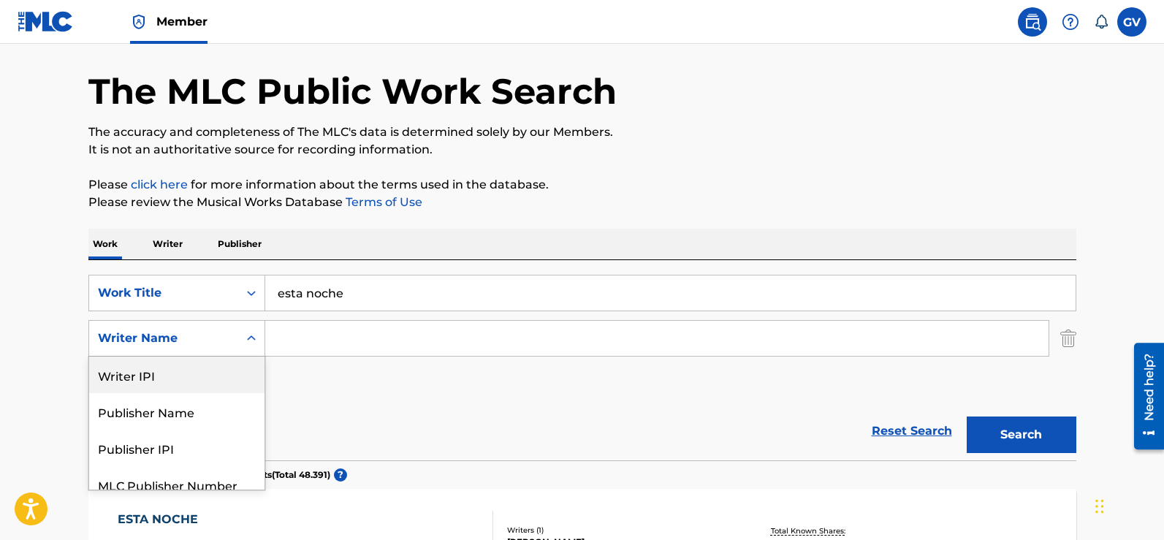
click at [319, 336] on input "Search Form" at bounding box center [657, 338] width 784 height 35
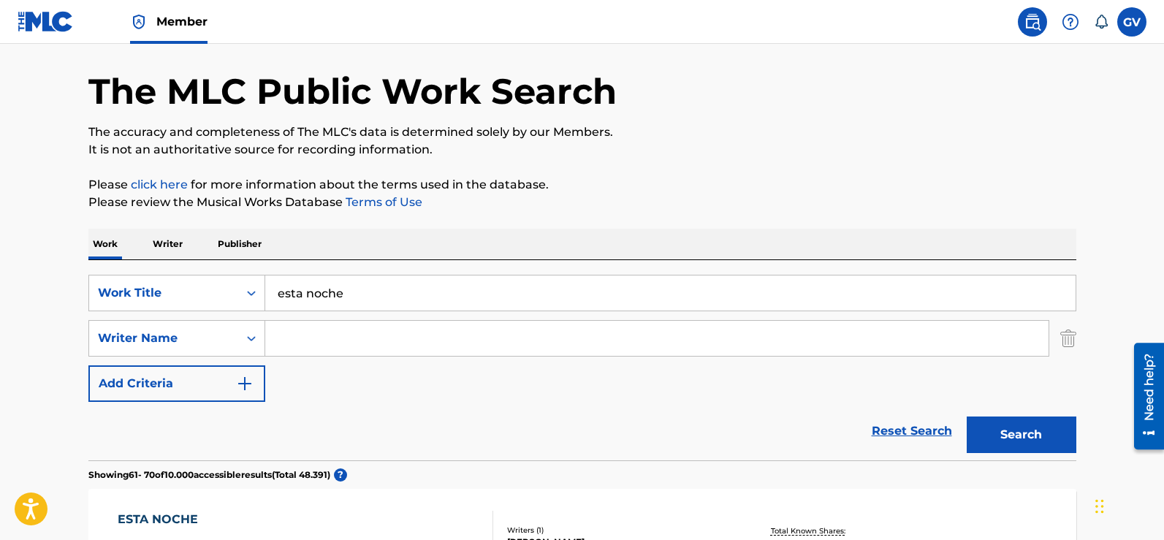
type input "[PERSON_NAME]"
click at [967, 417] on button "Search" at bounding box center [1022, 435] width 110 height 37
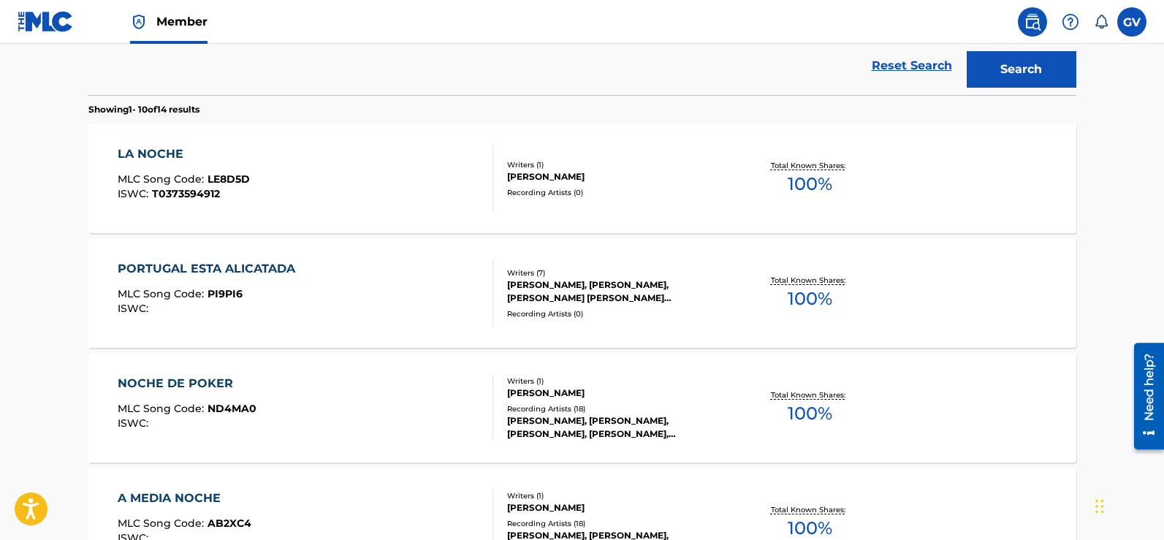
scroll to position [0, 0]
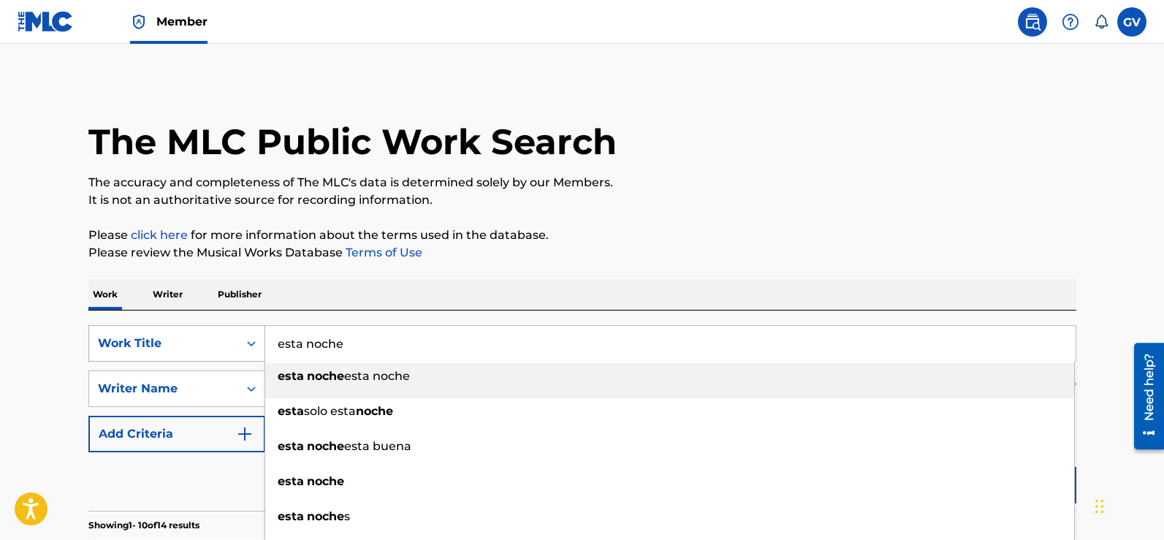
drag, startPoint x: 357, startPoint y: 344, endPoint x: 210, endPoint y: 352, distance: 147.1
click at [210, 352] on div "SearchWithCriteriaf03a11ee-c985-477d-80c0-64585f05d7a4 Work Title esta noche es…" at bounding box center [582, 343] width 988 height 37
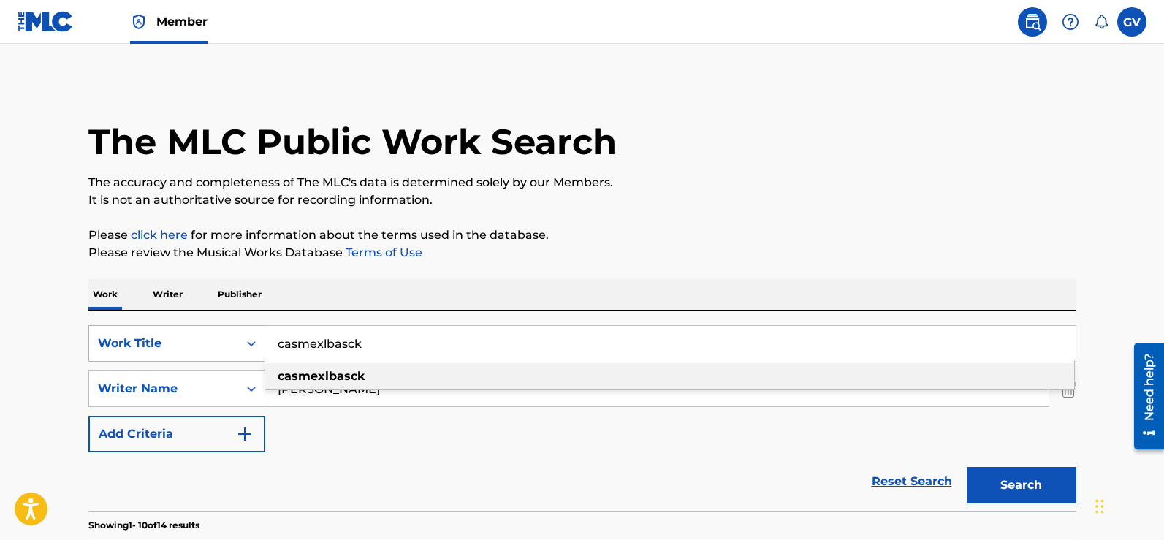
drag, startPoint x: 372, startPoint y: 347, endPoint x: 198, endPoint y: 352, distance: 174.0
click at [198, 352] on div "SearchWithCriteriaf03a11ee-c985-477d-80c0-64585f05d7a4 Work Title casmexlbasck …" at bounding box center [582, 343] width 988 height 37
drag, startPoint x: 415, startPoint y: 342, endPoint x: 229, endPoint y: 354, distance: 186.8
click at [229, 354] on div "SearchWithCriteriaf03a11ee-c985-477d-80c0-64585f05d7a4 Work Title chinguen a su…" at bounding box center [582, 343] width 988 height 37
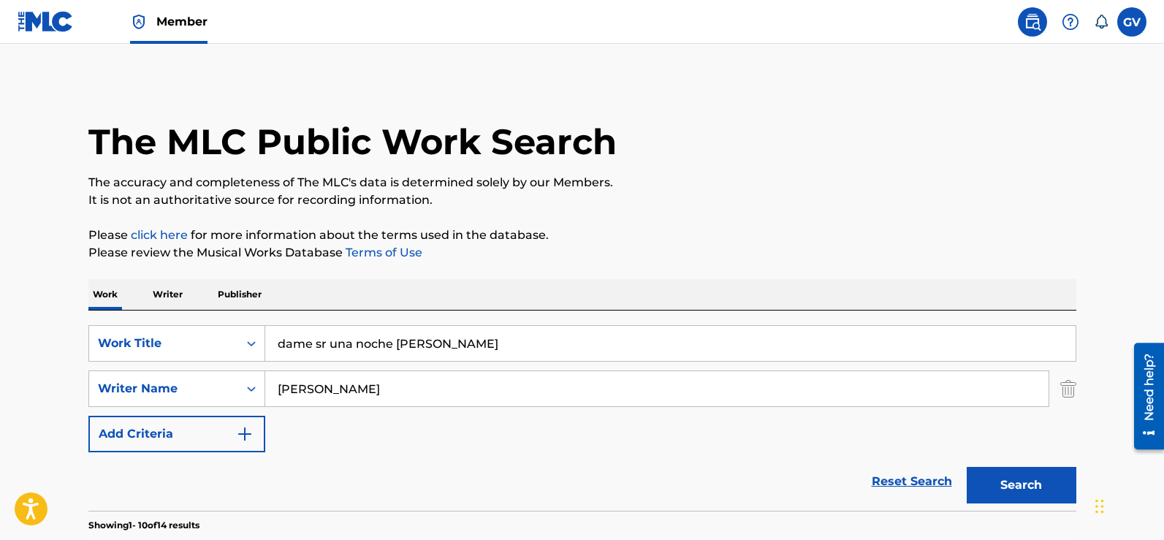
click at [967, 467] on button "Search" at bounding box center [1022, 485] width 110 height 37
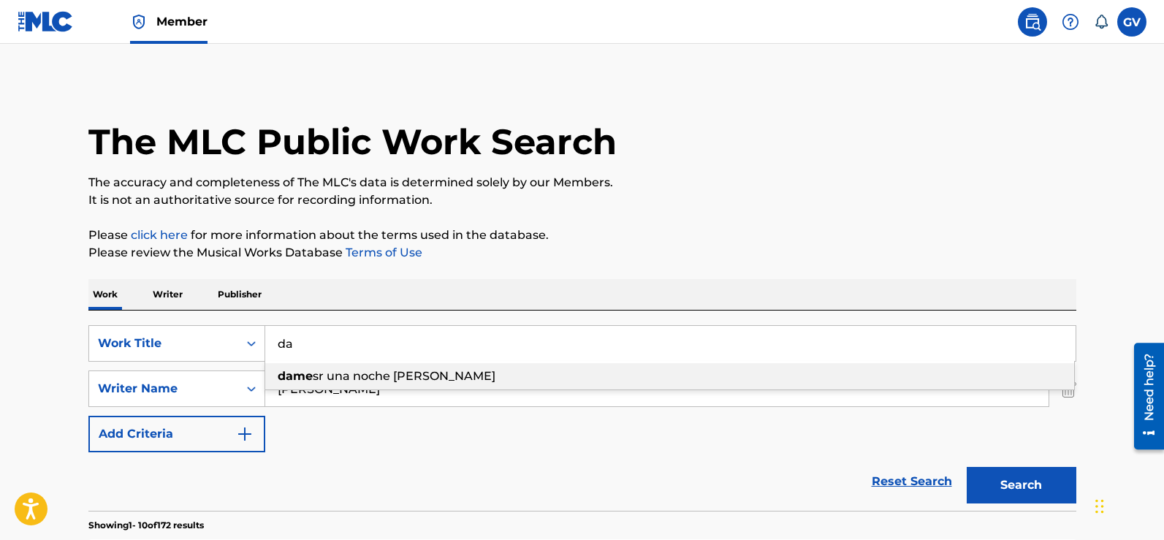
type input "d"
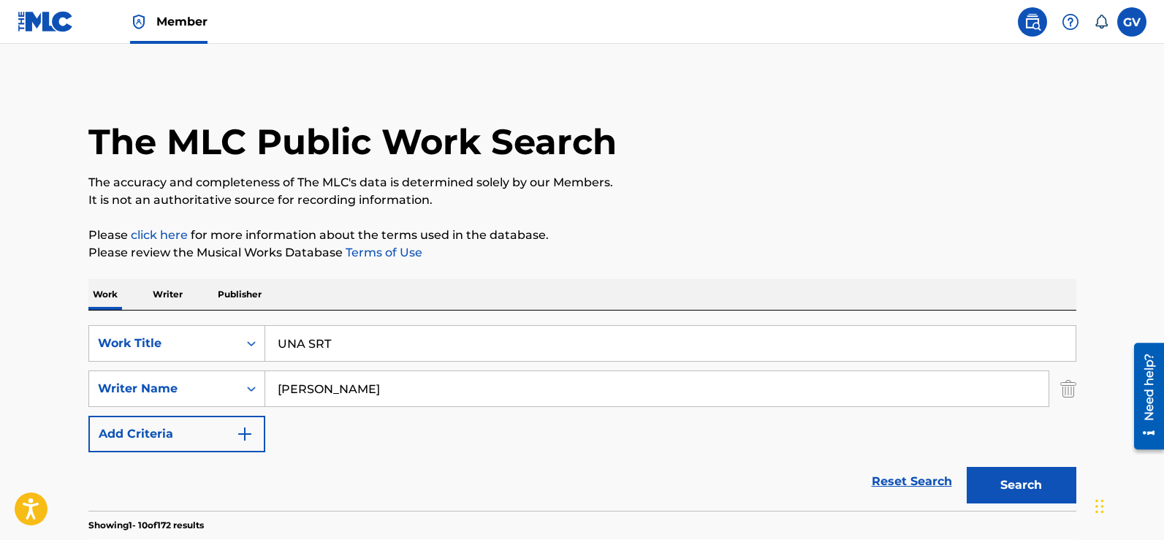
type input "UNA SRT"
click at [967, 467] on button "Search" at bounding box center [1022, 485] width 110 height 37
